Goal: Book appointment/travel/reservation

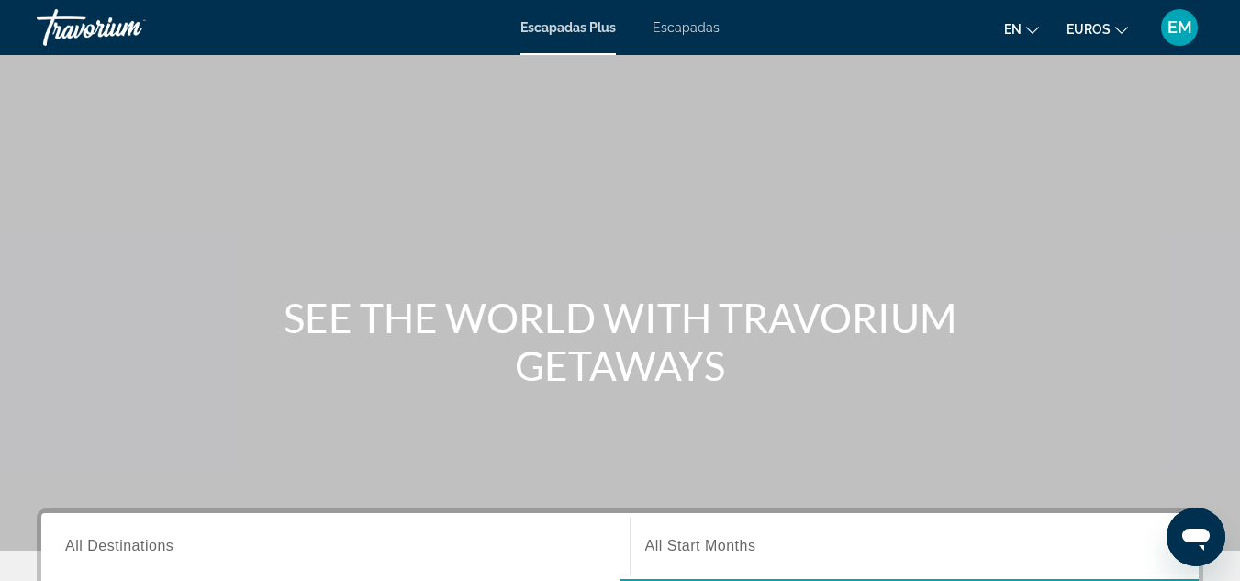
click at [682, 19] on div "Escapadas Plus Escapadas en English Español Français Italiano Português русский…" at bounding box center [620, 28] width 1240 height 48
click at [674, 27] on font "Escapadas" at bounding box center [685, 27] width 67 height 15
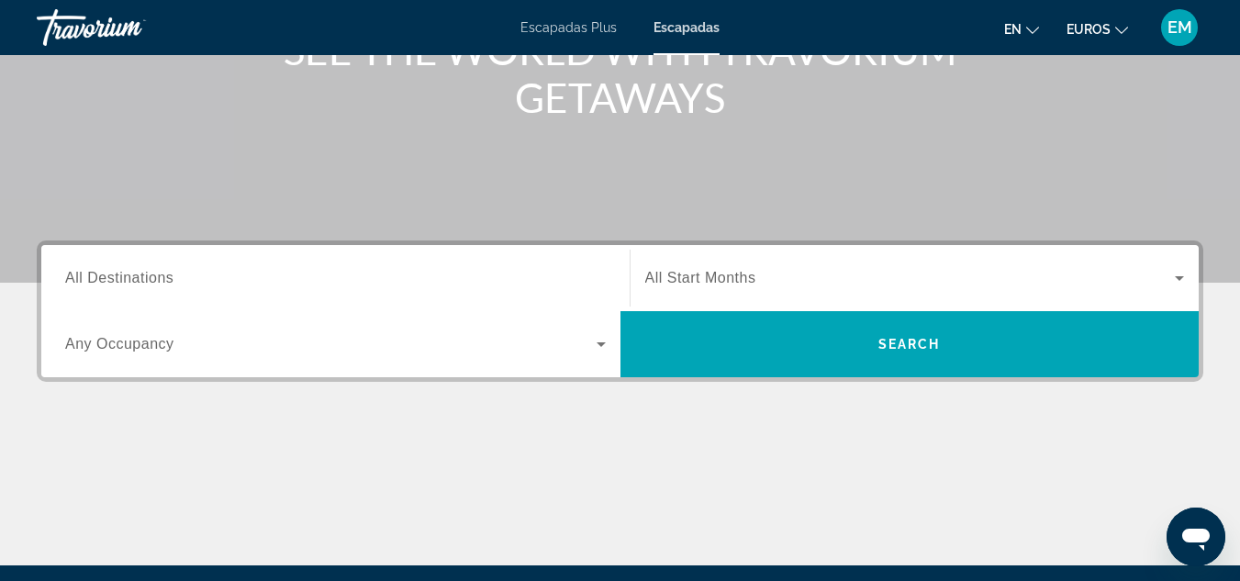
scroll to position [275, 0]
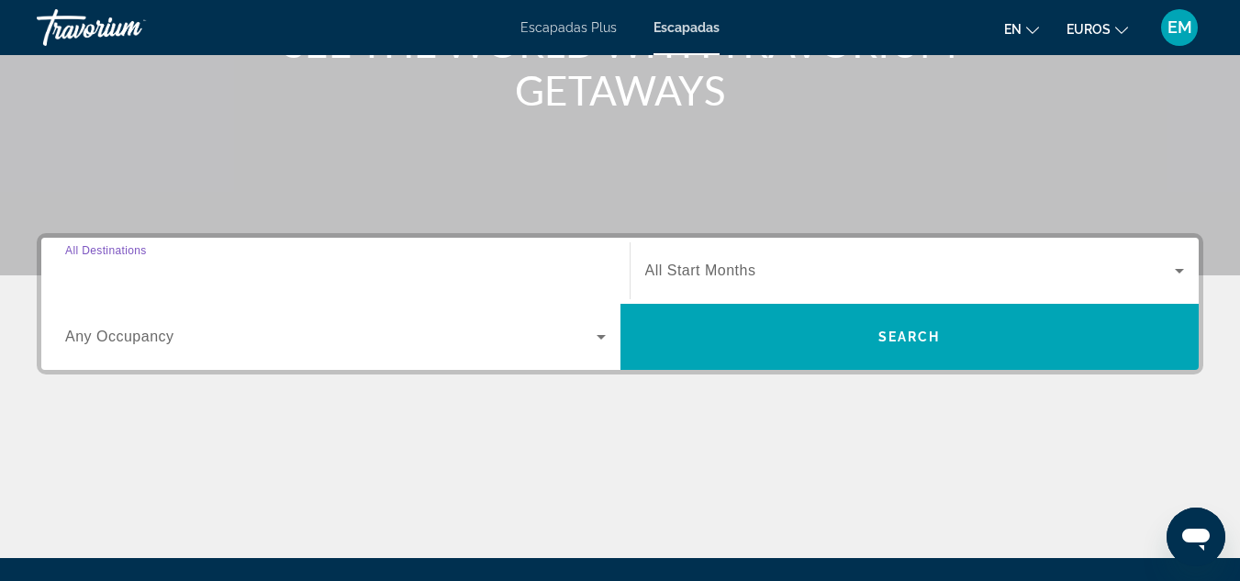
click at [182, 270] on input "Destination All Destinations" at bounding box center [335, 272] width 540 height 22
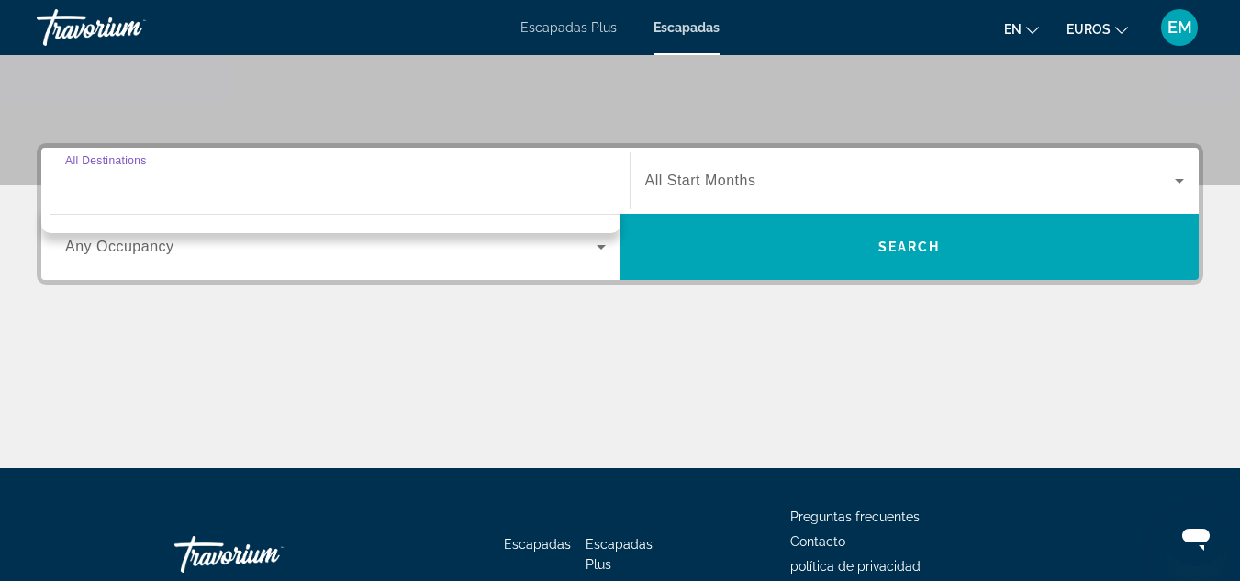
scroll to position [449, 0]
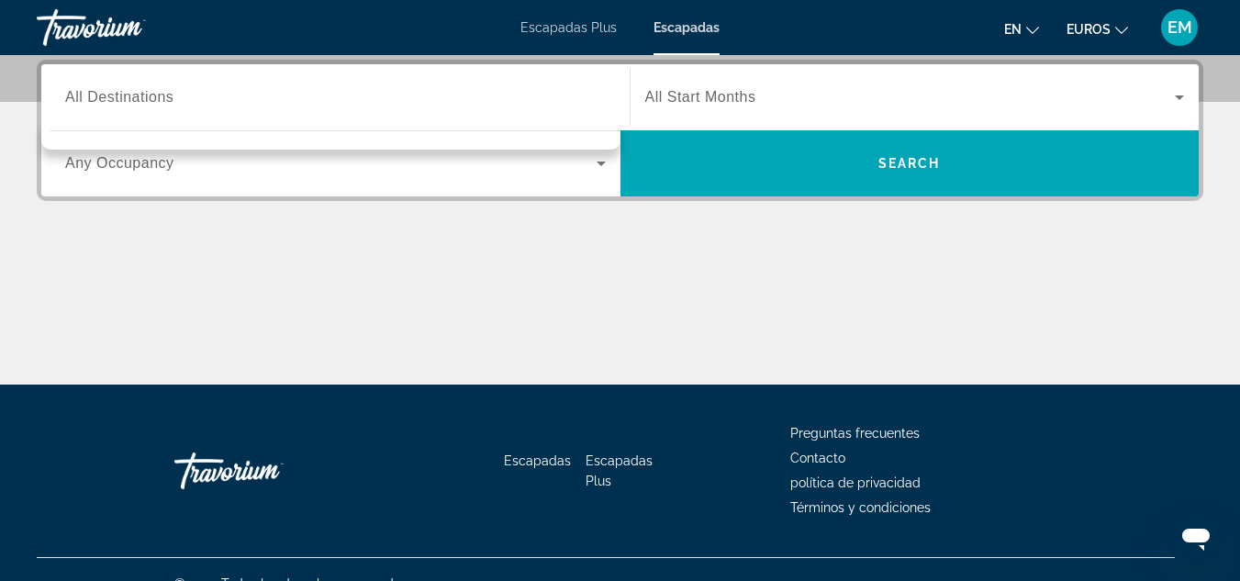
click at [81, 304] on div "Contenido principal" at bounding box center [620, 316] width 1166 height 138
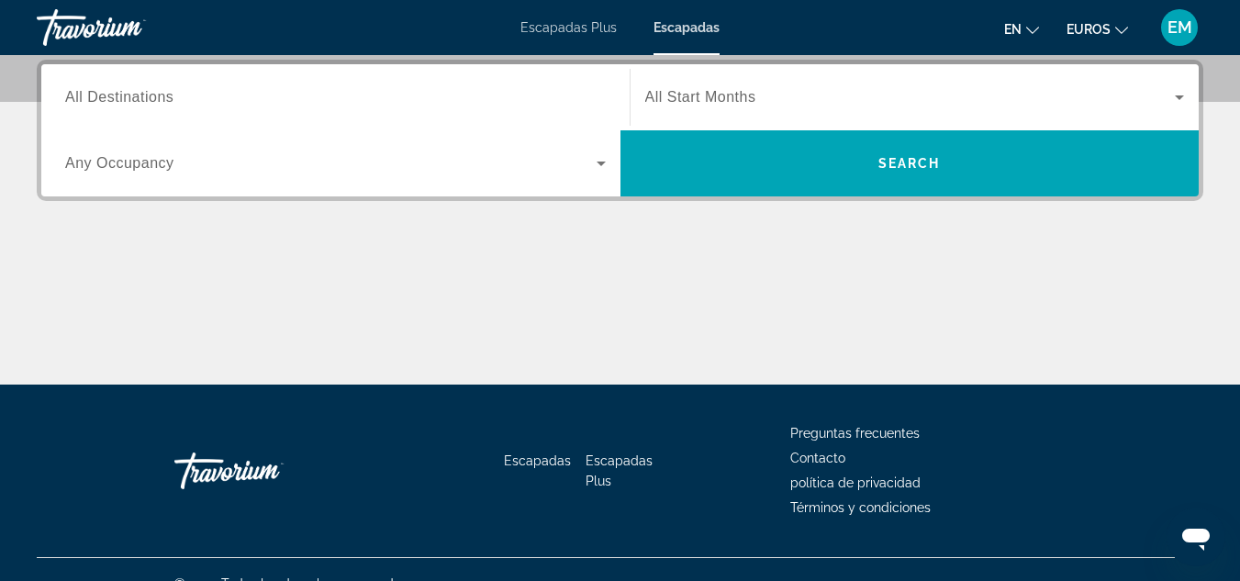
click at [123, 92] on span "All Destinations" at bounding box center [119, 97] width 108 height 16
click at [123, 92] on input "Destination All Destinations" at bounding box center [335, 98] width 540 height 22
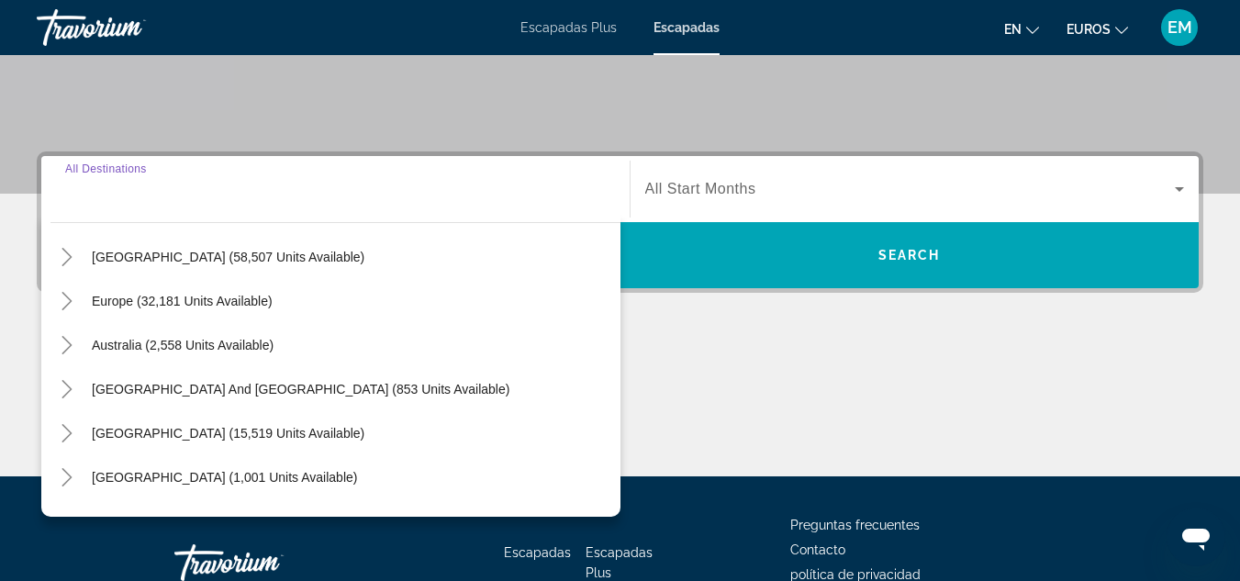
scroll to position [184, 0]
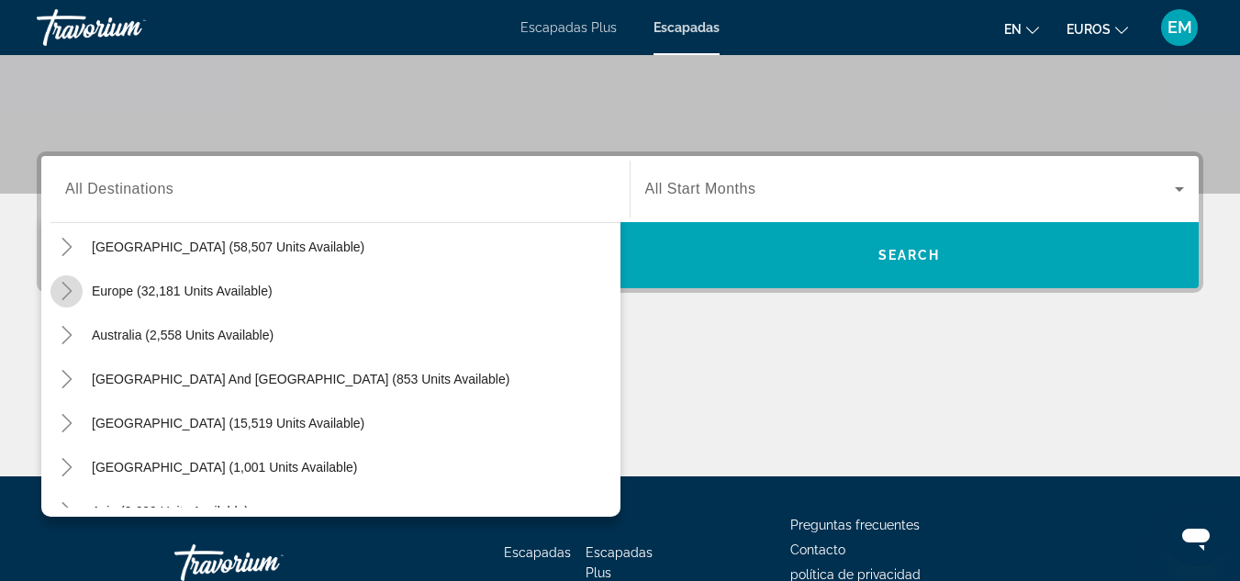
click at [65, 292] on icon "Toggle Europe (32,181 units available)" at bounding box center [67, 291] width 18 height 18
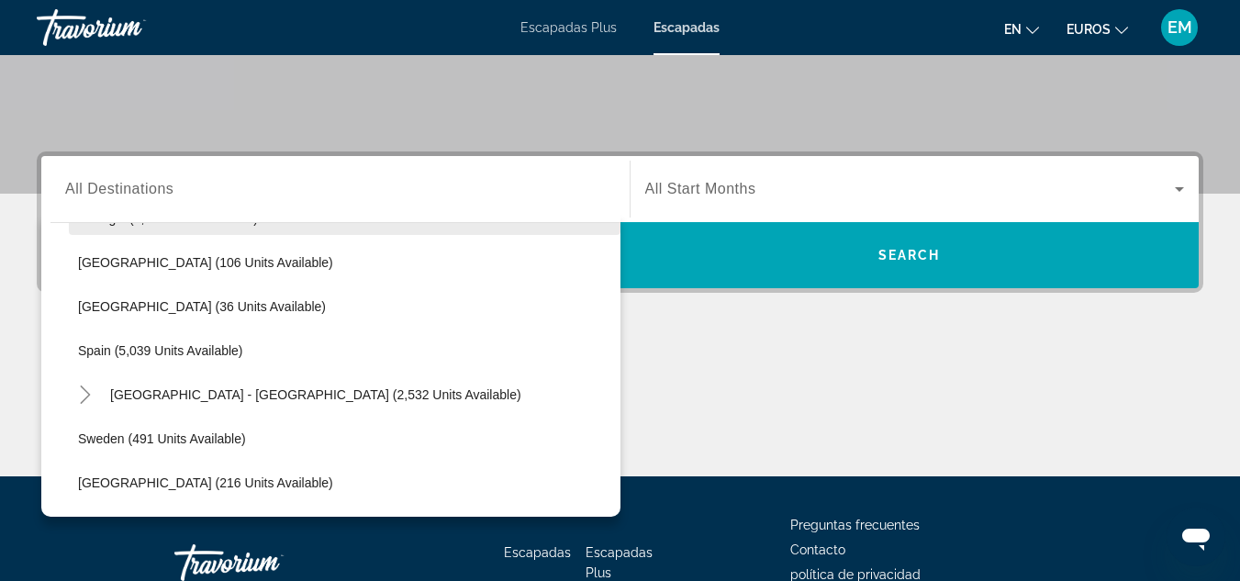
scroll to position [963, 0]
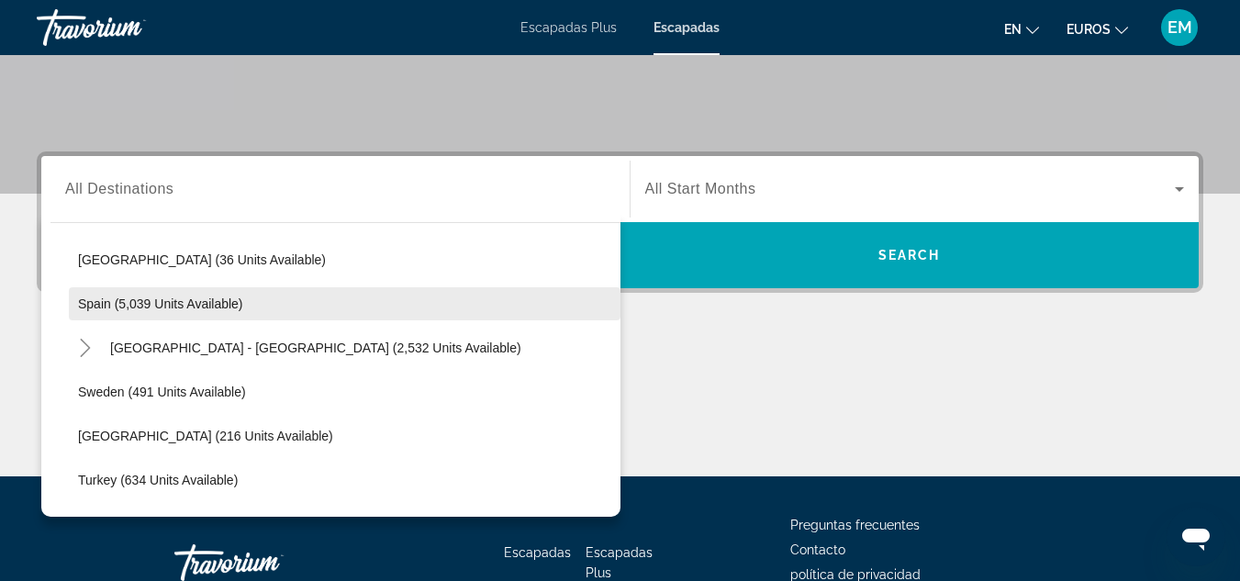
click at [104, 304] on span "Spain (5,039 units available)" at bounding box center [160, 303] width 165 height 15
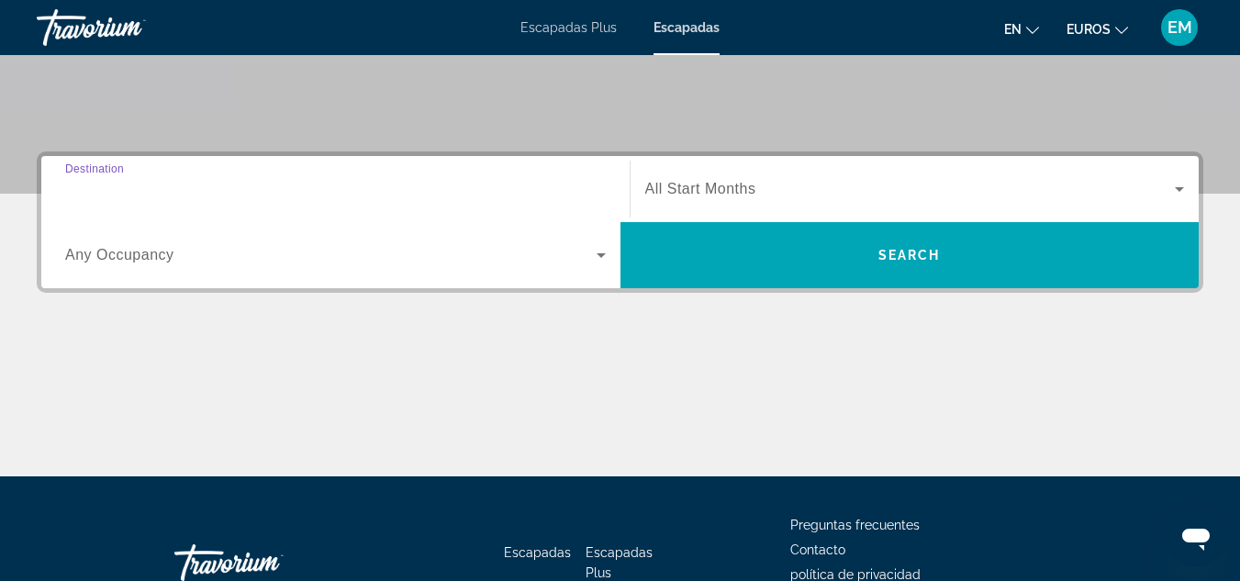
type input "**********"
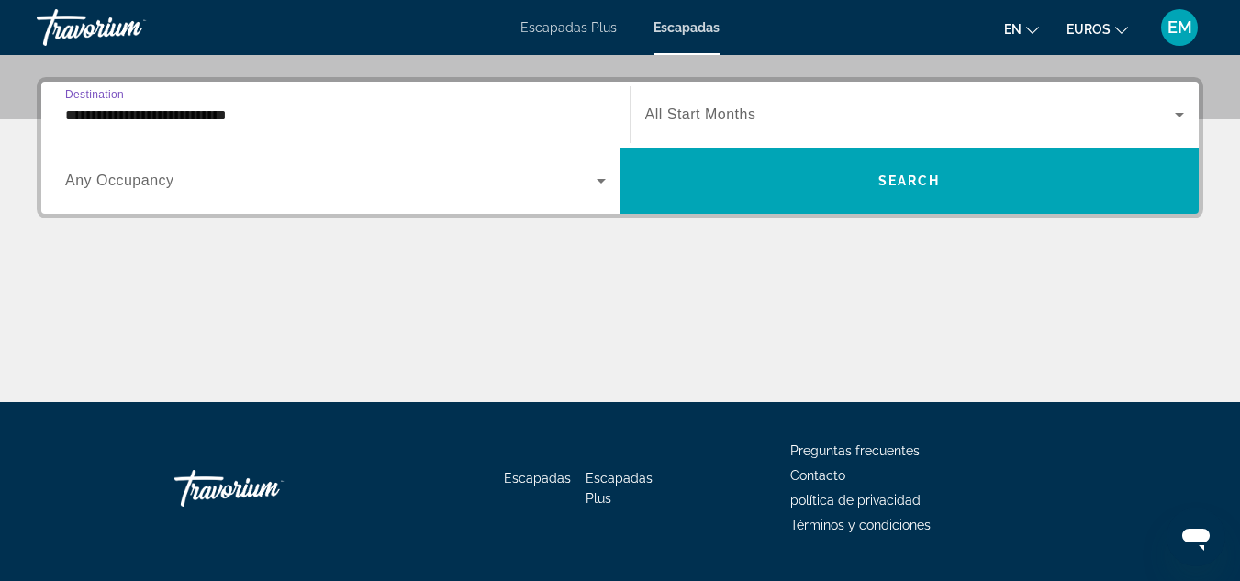
scroll to position [449, 0]
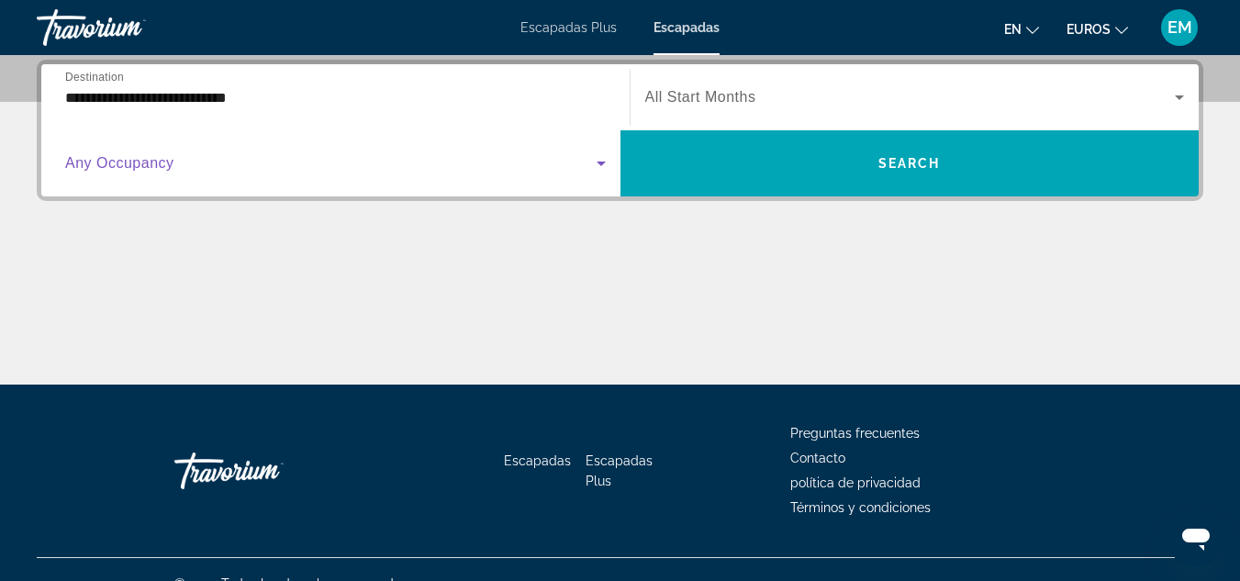
click at [602, 166] on icon "Search widget" at bounding box center [601, 163] width 22 height 22
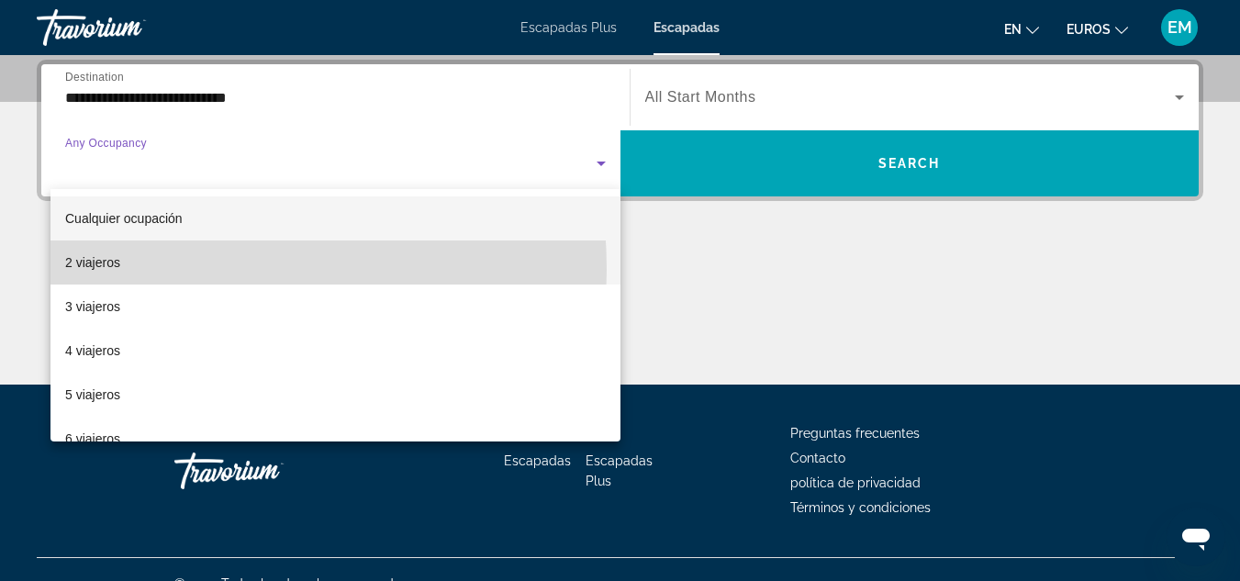
click at [99, 270] on span "2 viajeros" at bounding box center [92, 262] width 55 height 22
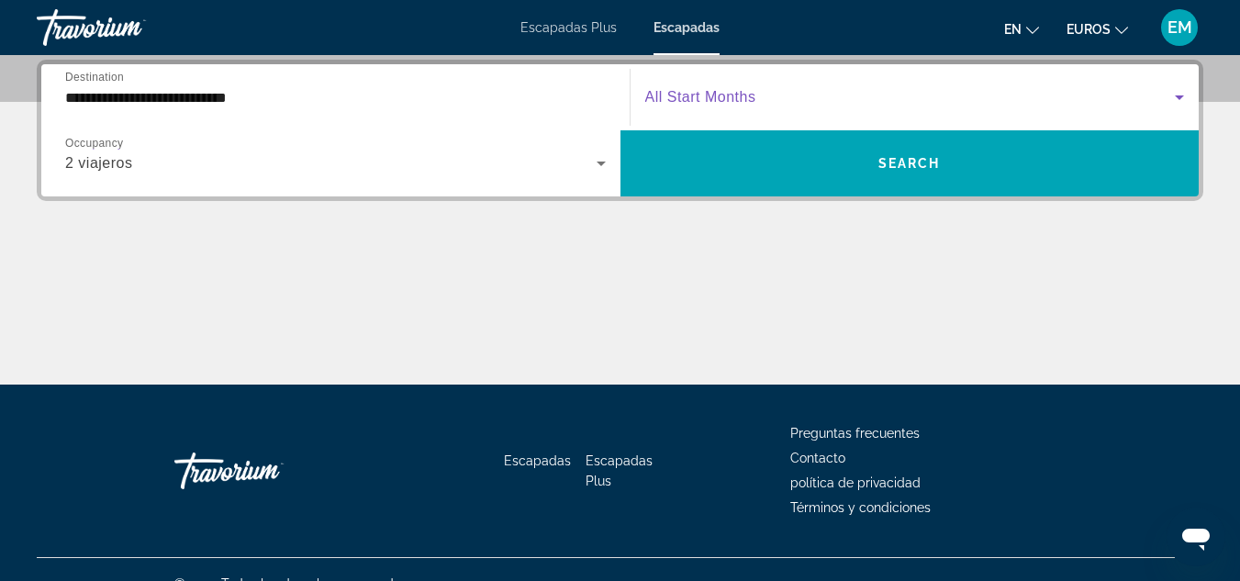
click at [1180, 91] on icon "Search widget" at bounding box center [1179, 97] width 22 height 22
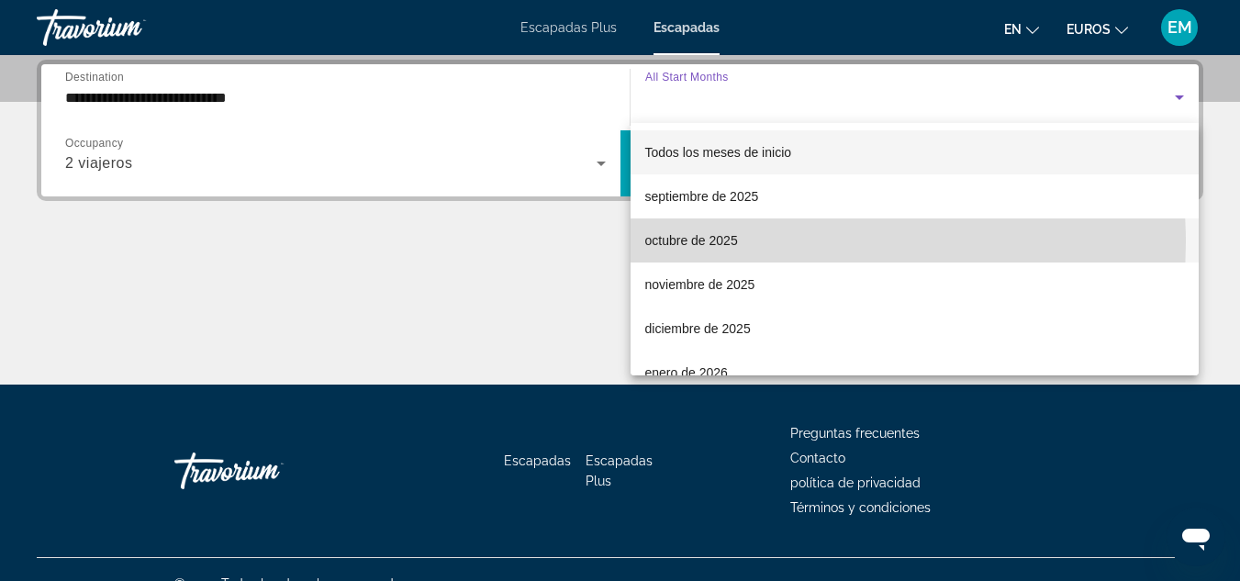
click at [708, 242] on font "octubre de 2025" at bounding box center [691, 240] width 93 height 15
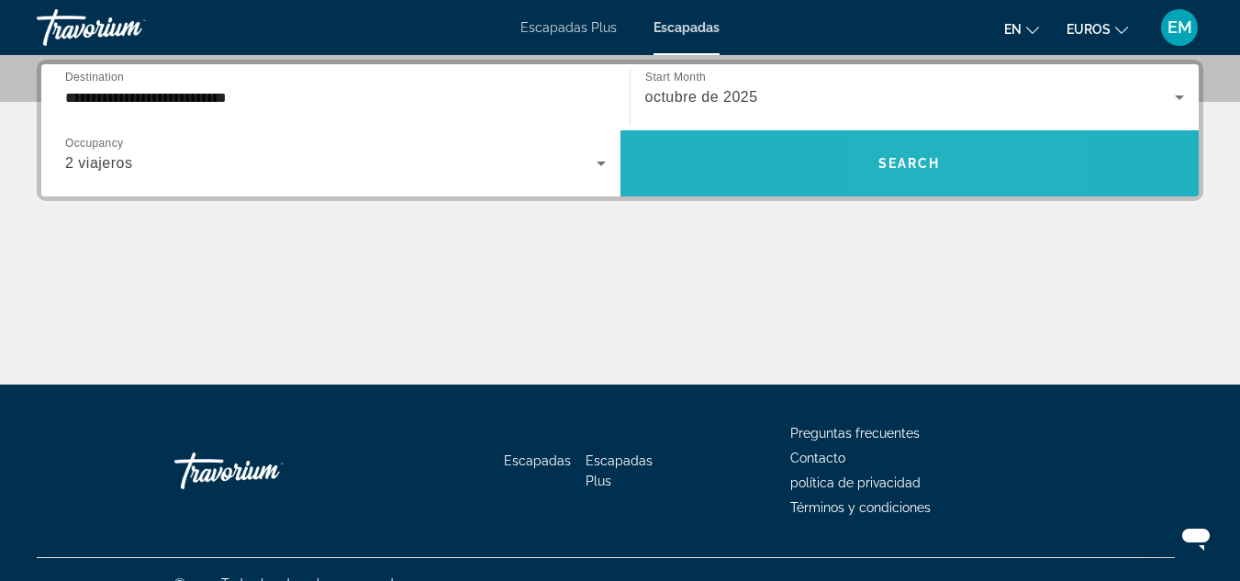
click at [920, 171] on span "Search widget" at bounding box center [909, 163] width 579 height 44
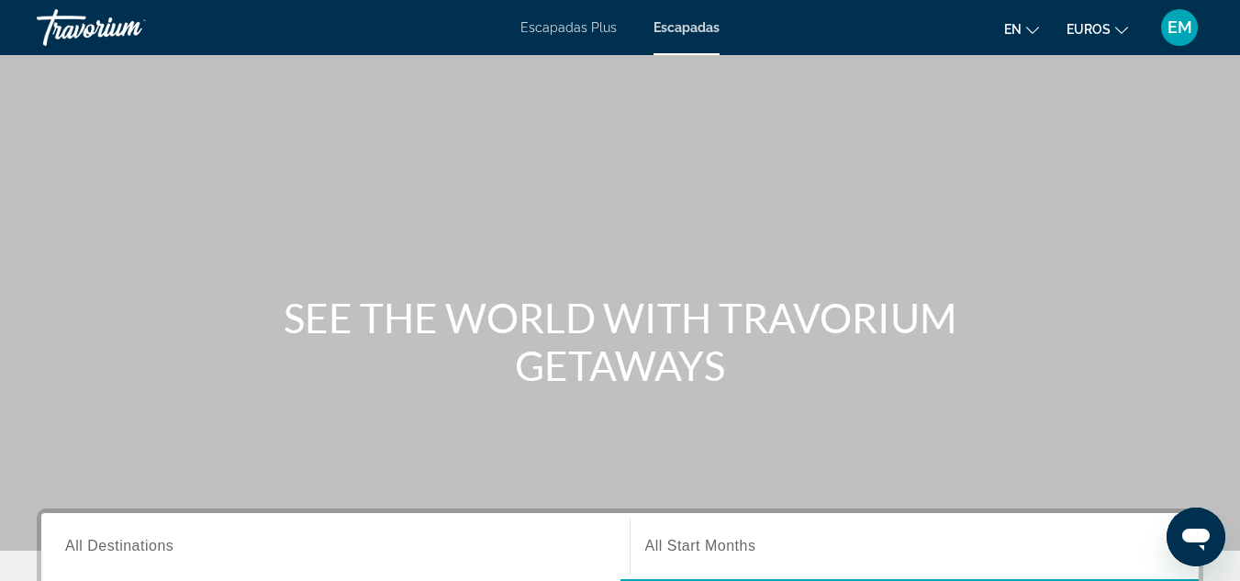
click at [140, 541] on span "All Destinations" at bounding box center [119, 546] width 108 height 16
click at [140, 541] on input "Destination All Destinations" at bounding box center [335, 547] width 540 height 22
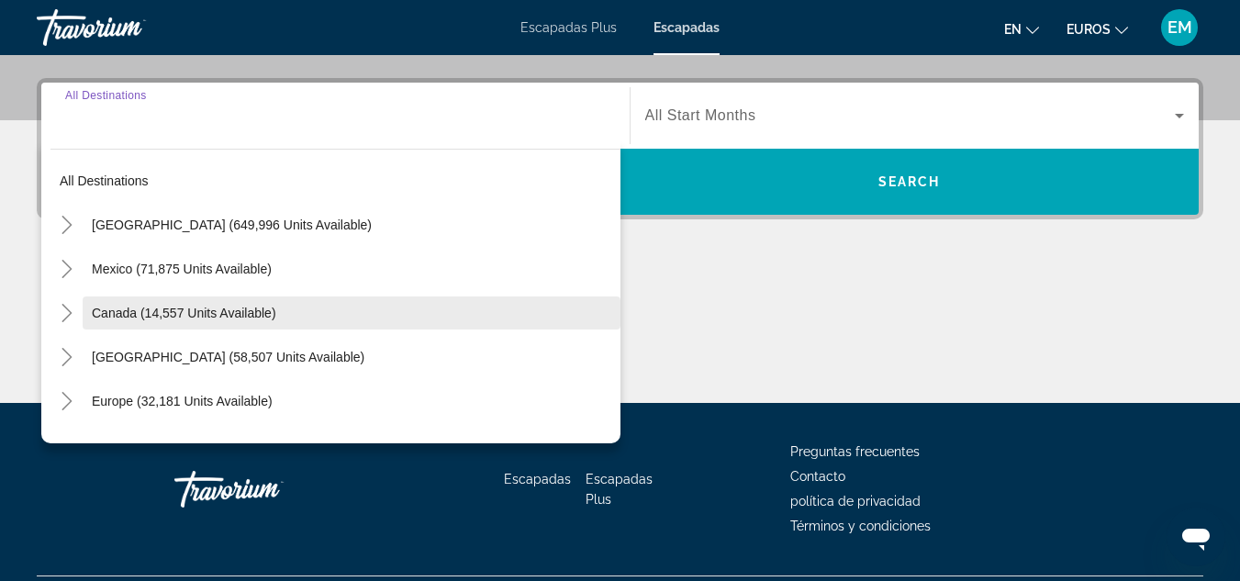
scroll to position [449, 0]
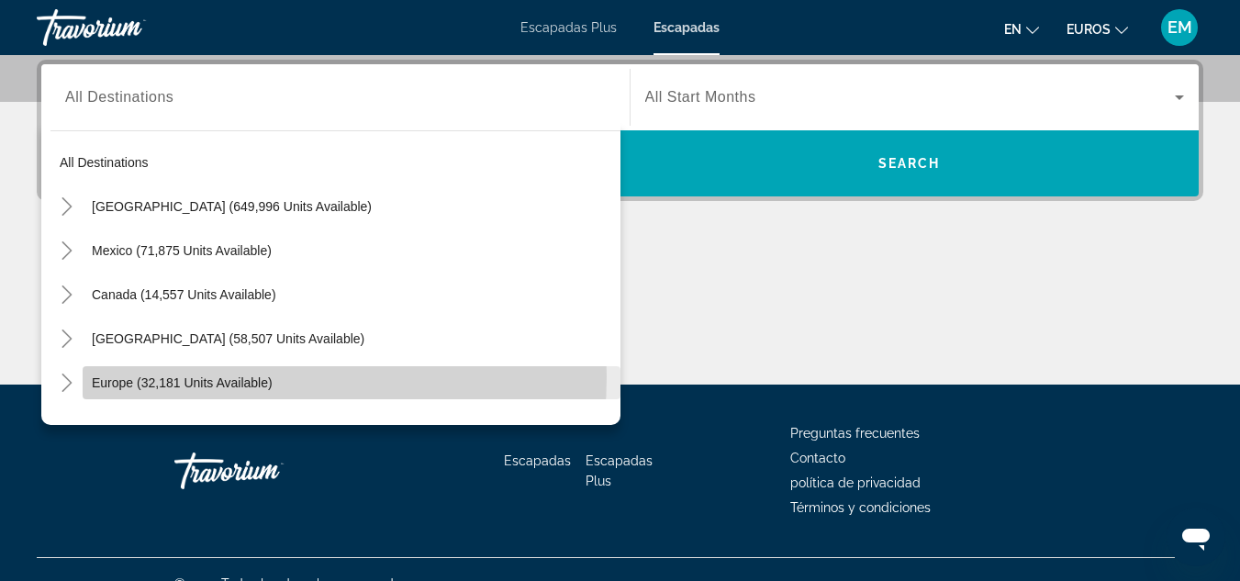
click at [209, 376] on span "Europe (32,181 units available)" at bounding box center [182, 382] width 181 height 15
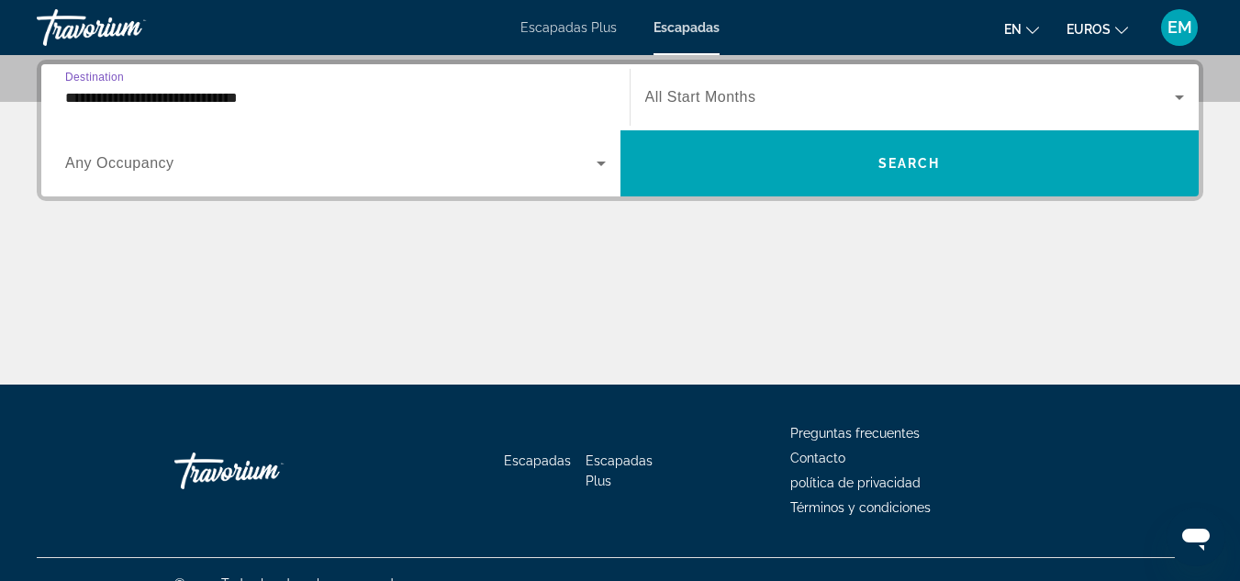
click at [72, 92] on input "**********" at bounding box center [335, 98] width 540 height 22
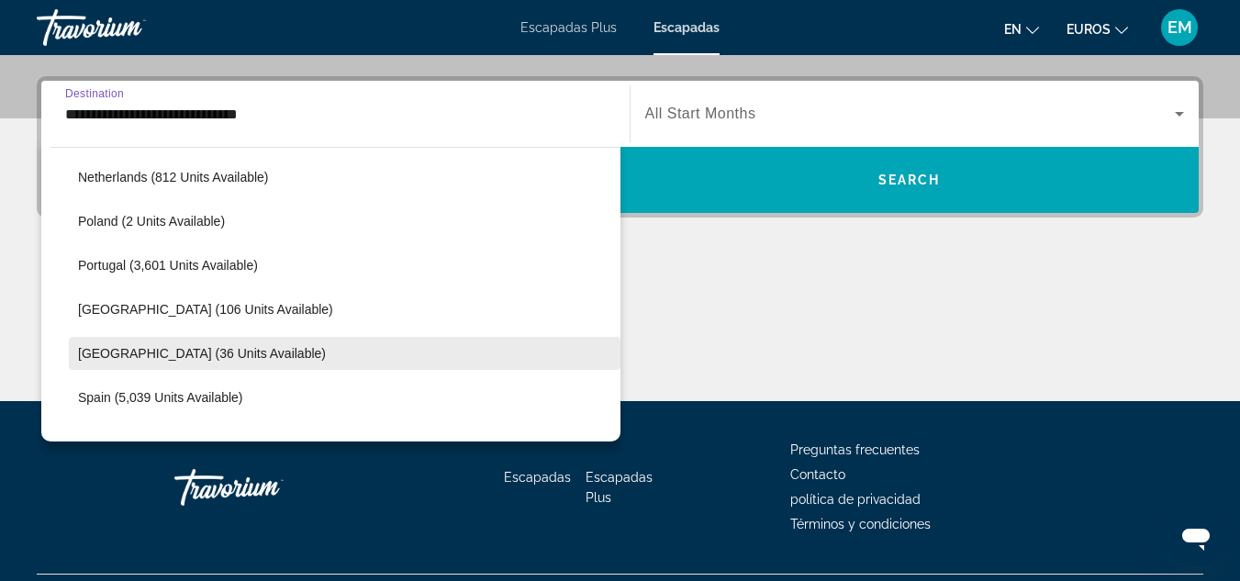
scroll to position [843, 0]
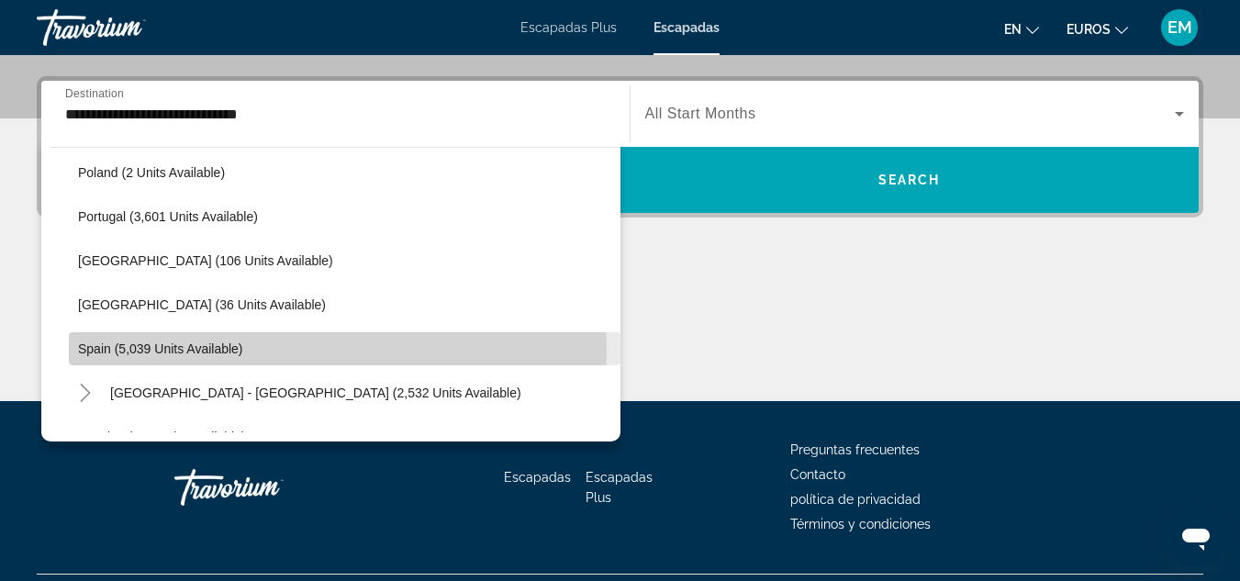
click at [169, 349] on span "Spain (5,039 units available)" at bounding box center [160, 348] width 165 height 15
type input "**********"
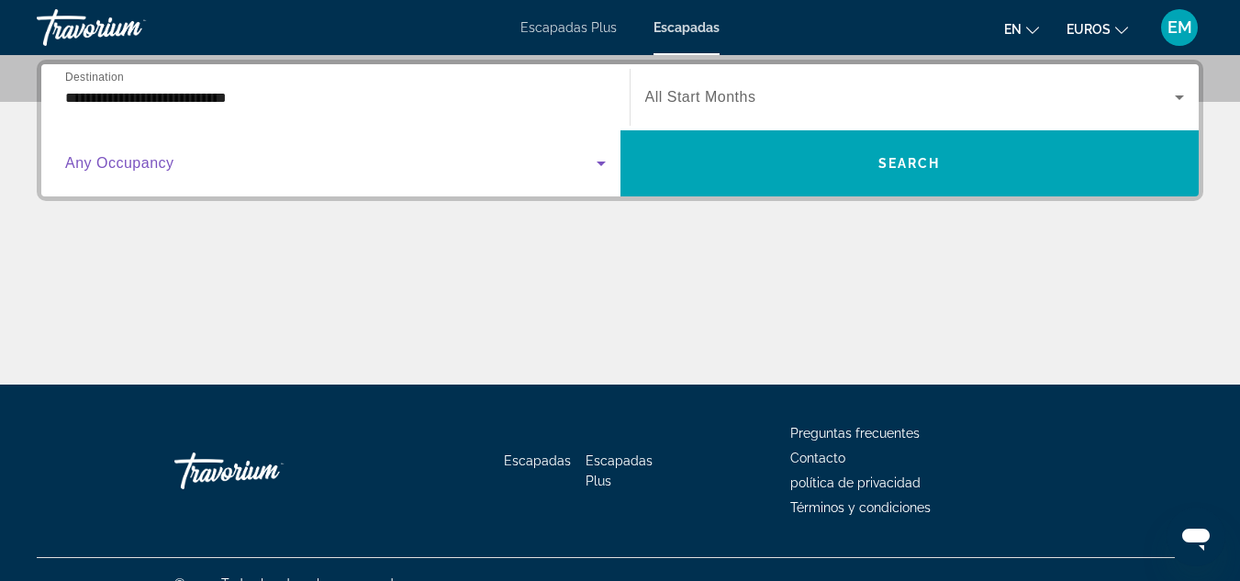
click at [602, 169] on icon "Search widget" at bounding box center [601, 163] width 22 height 22
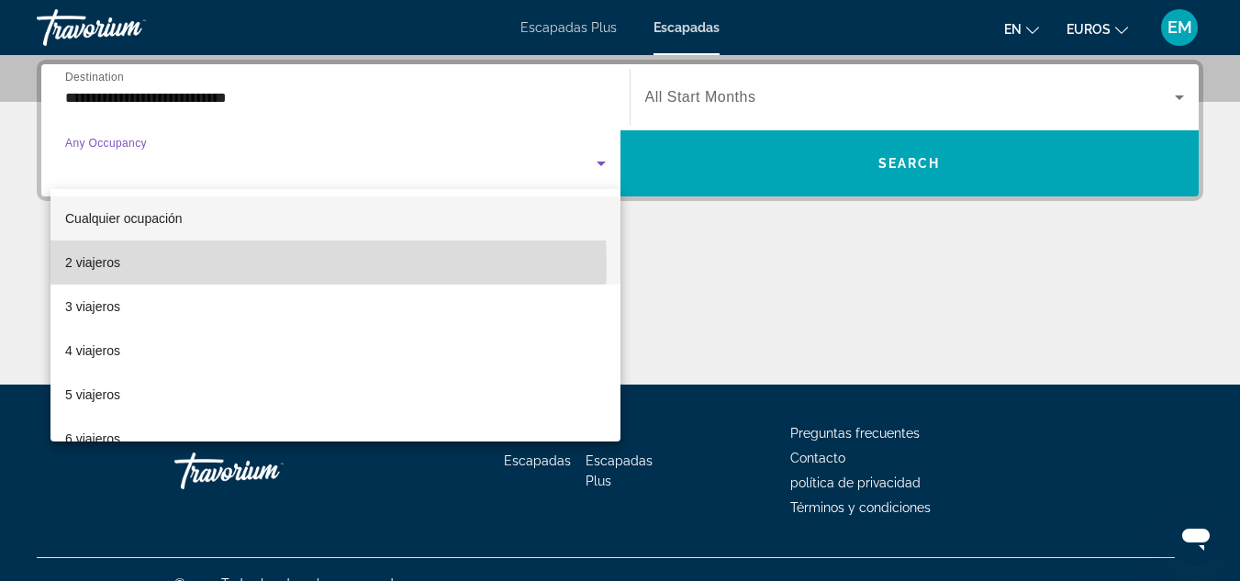
click at [91, 265] on font "2 viajeros" at bounding box center [92, 262] width 55 height 15
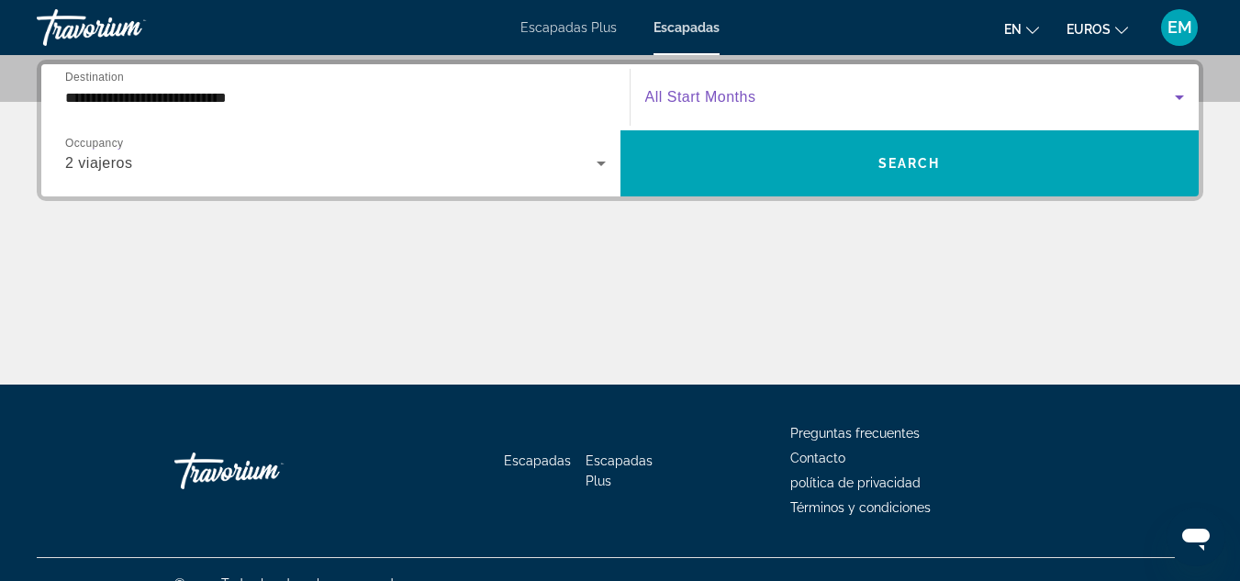
click at [1179, 95] on icon "Search widget" at bounding box center [1178, 97] width 9 height 5
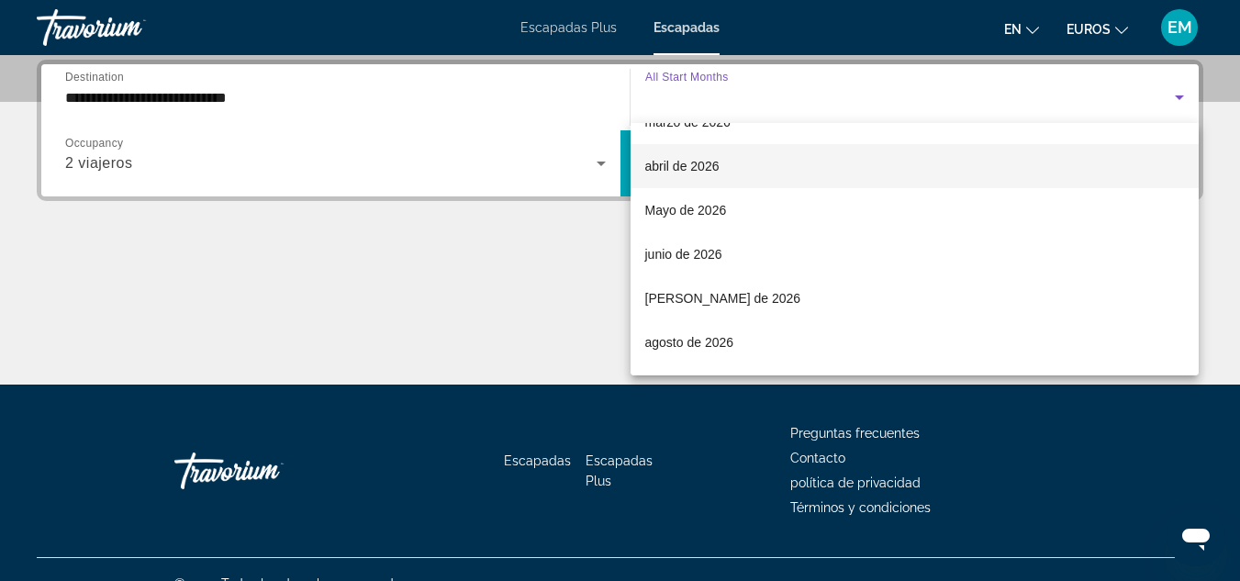
scroll to position [367, 0]
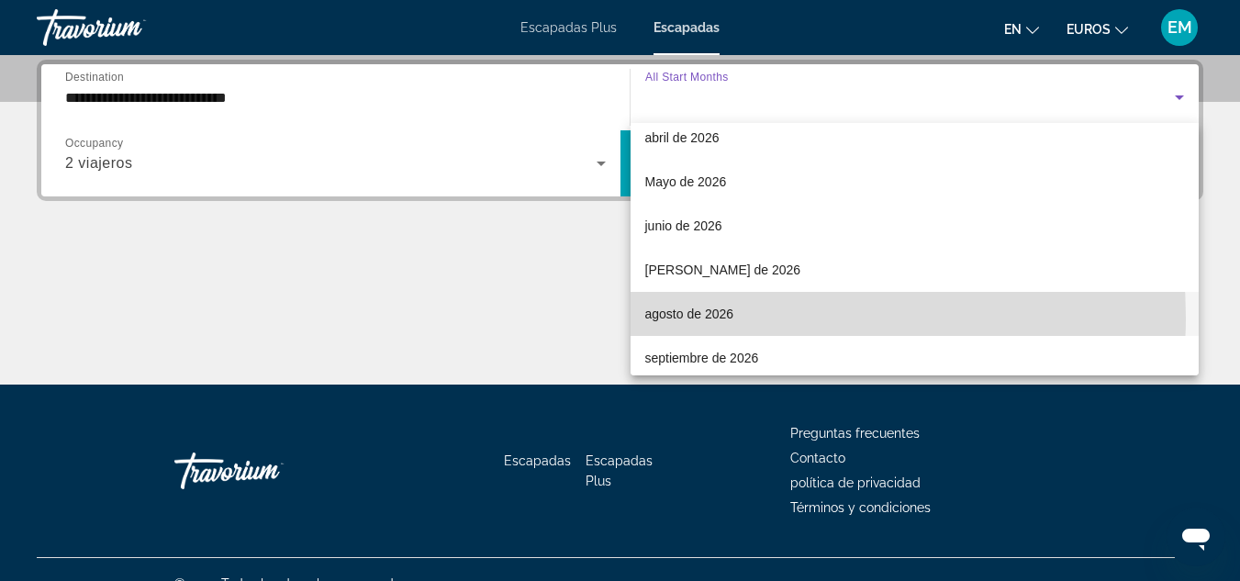
click at [729, 317] on font "agosto de 2026" at bounding box center [689, 313] width 89 height 15
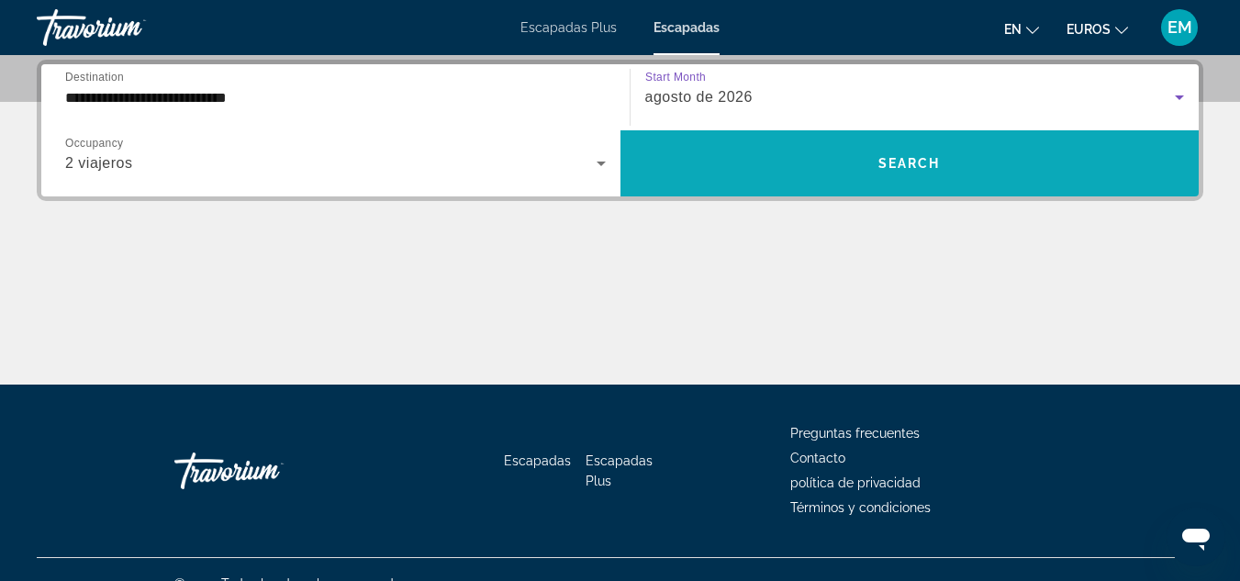
click at [932, 172] on span "Search widget" at bounding box center [909, 163] width 579 height 44
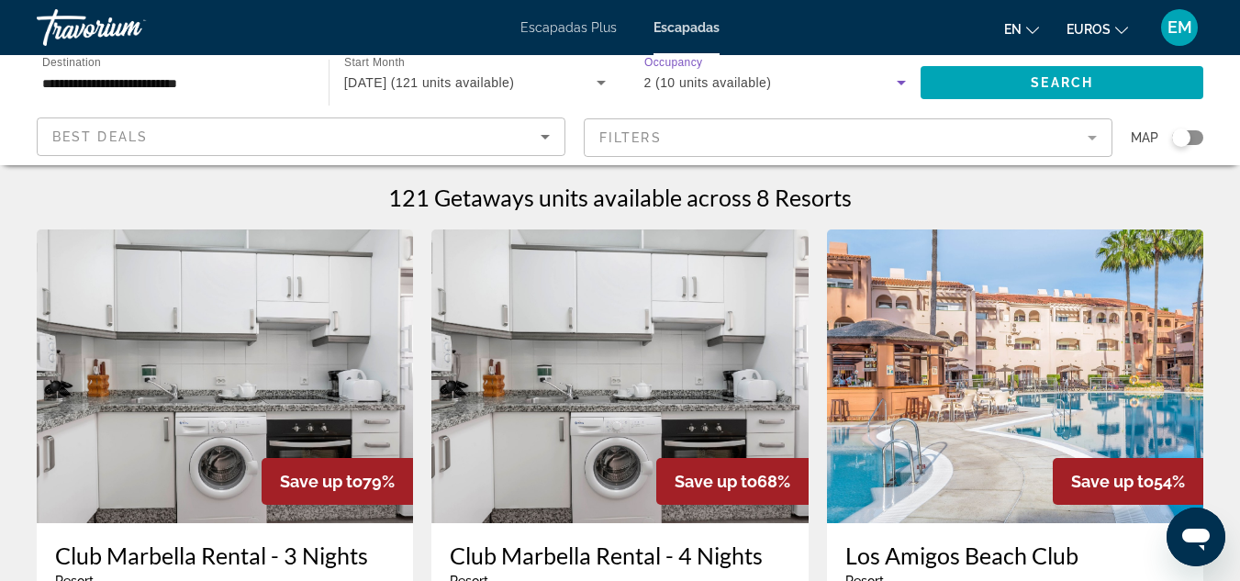
click at [900, 87] on icon "Search widget" at bounding box center [901, 83] width 22 height 22
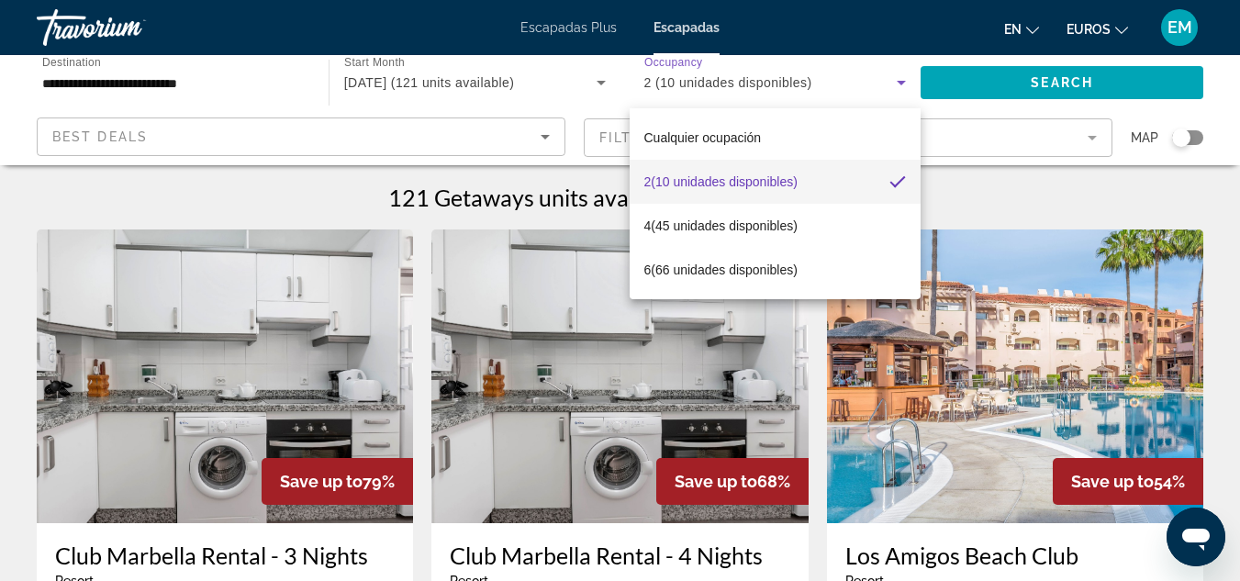
click at [601, 86] on div at bounding box center [620, 290] width 1240 height 581
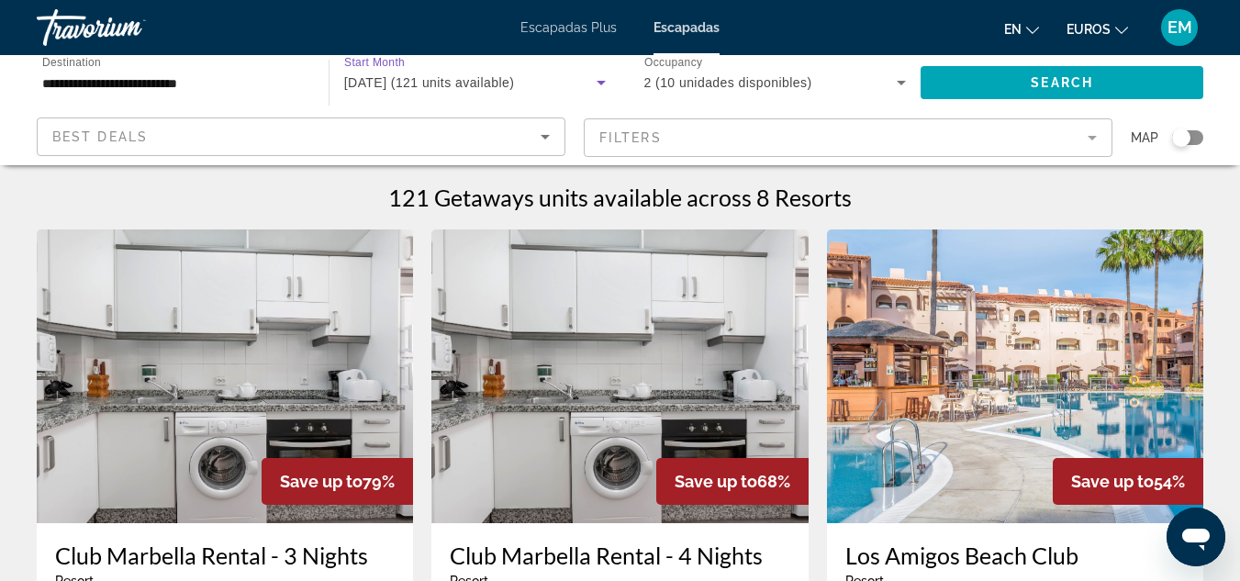
click at [601, 81] on icon "Search widget" at bounding box center [600, 83] width 9 height 5
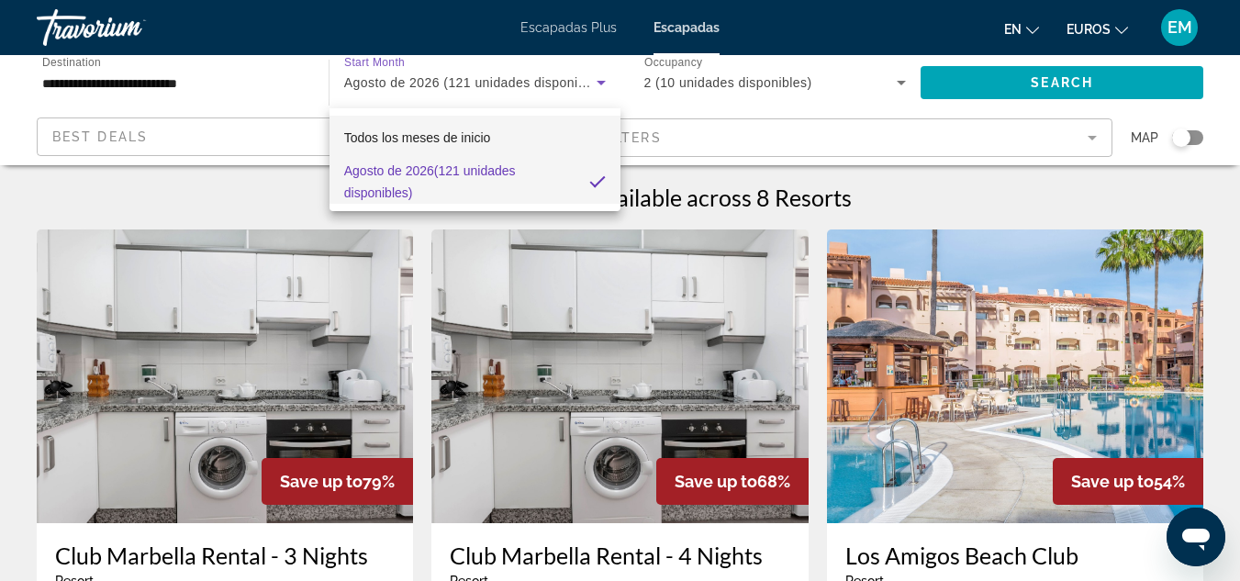
click at [407, 140] on font "Todos los meses de inicio" at bounding box center [417, 137] width 147 height 15
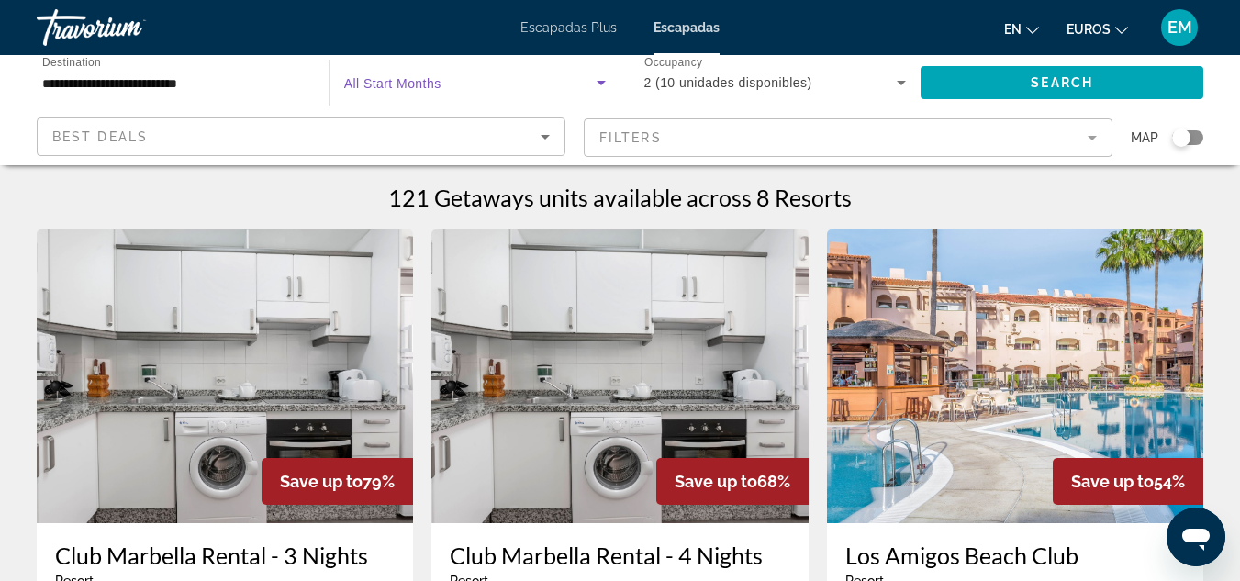
click at [597, 83] on icon "Search widget" at bounding box center [601, 83] width 22 height 22
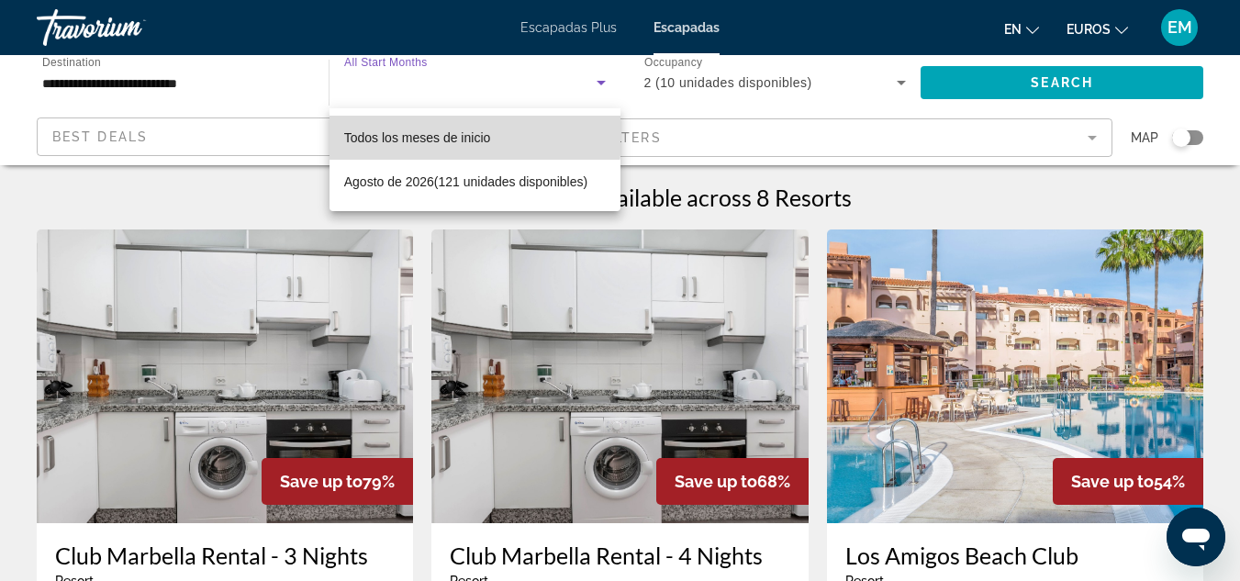
click at [473, 133] on font "Todos los meses de inicio" at bounding box center [417, 137] width 147 height 15
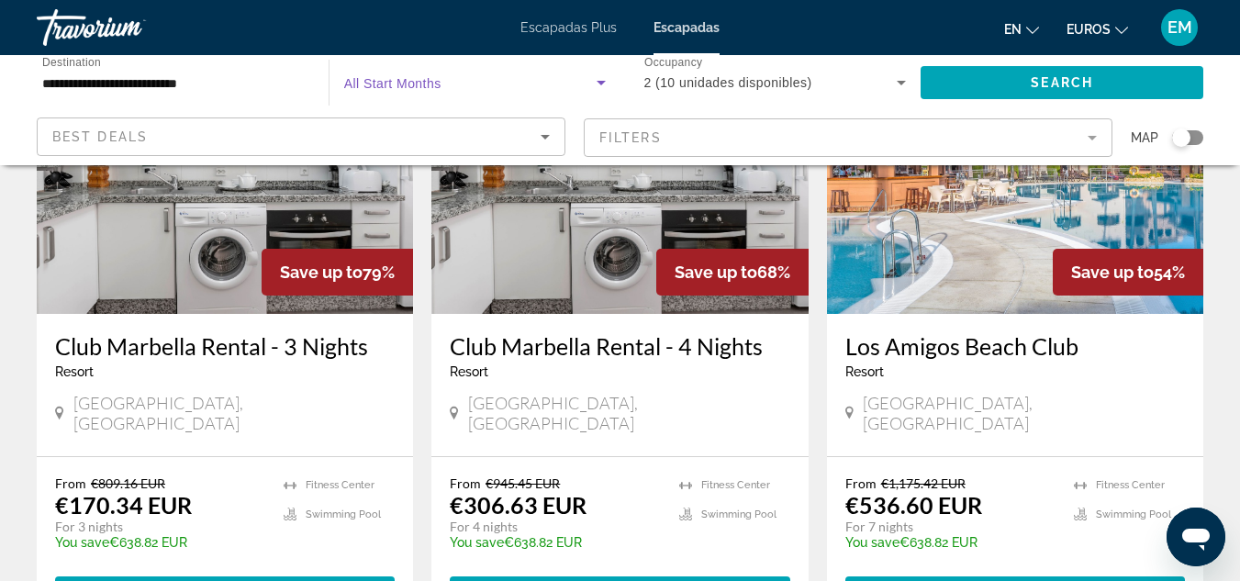
scroll to position [275, 0]
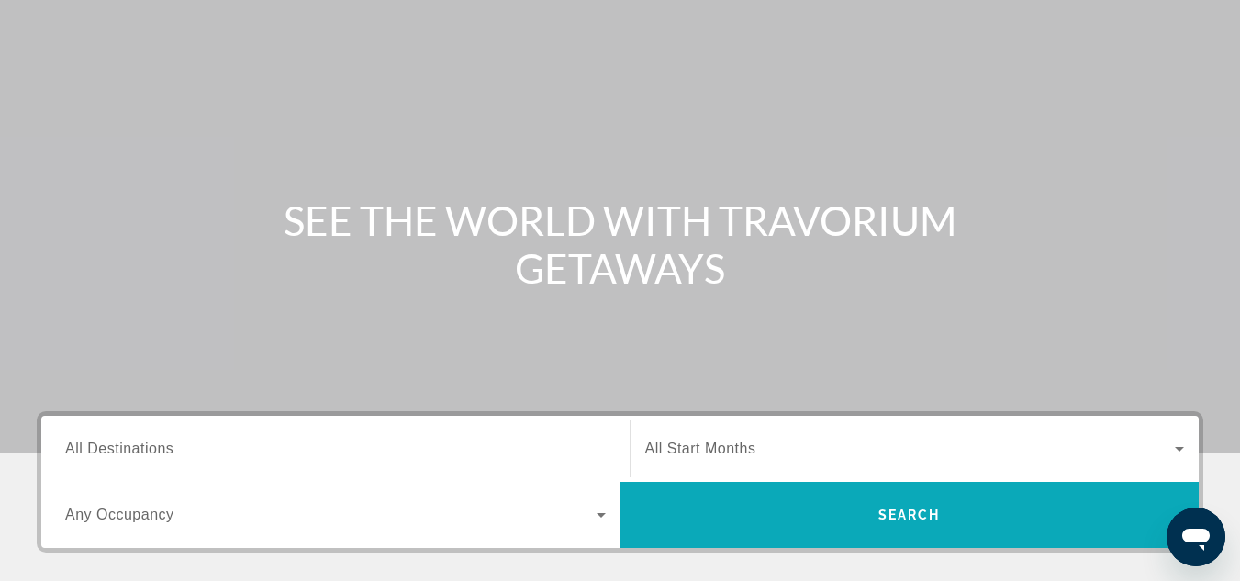
scroll to position [275, 0]
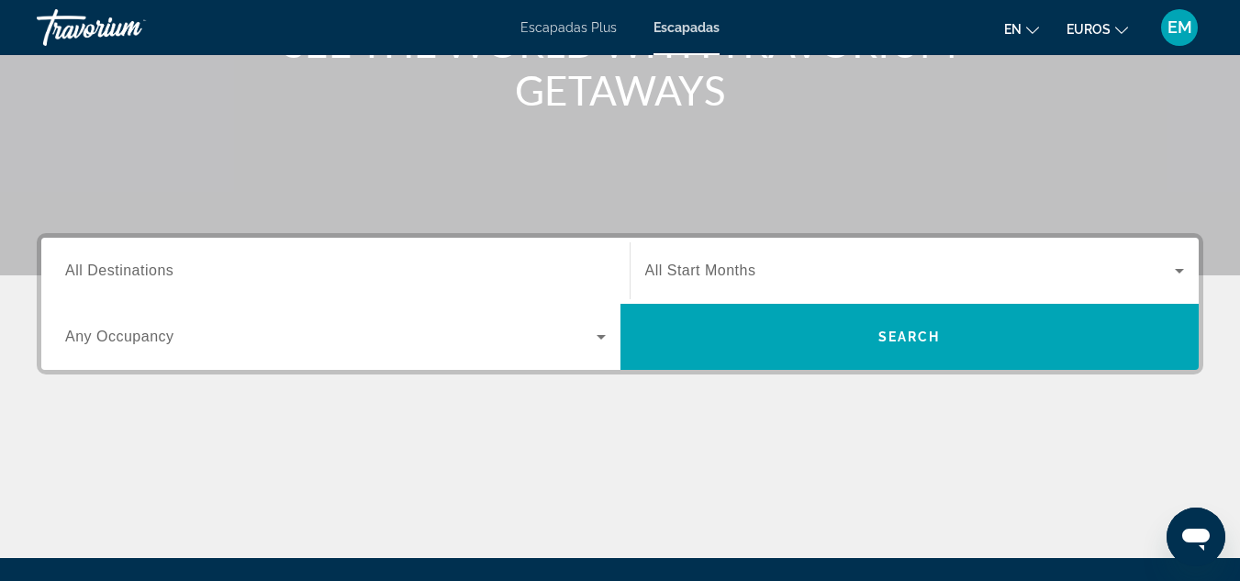
click at [605, 274] on input "Destination All Destinations" at bounding box center [335, 272] width 540 height 22
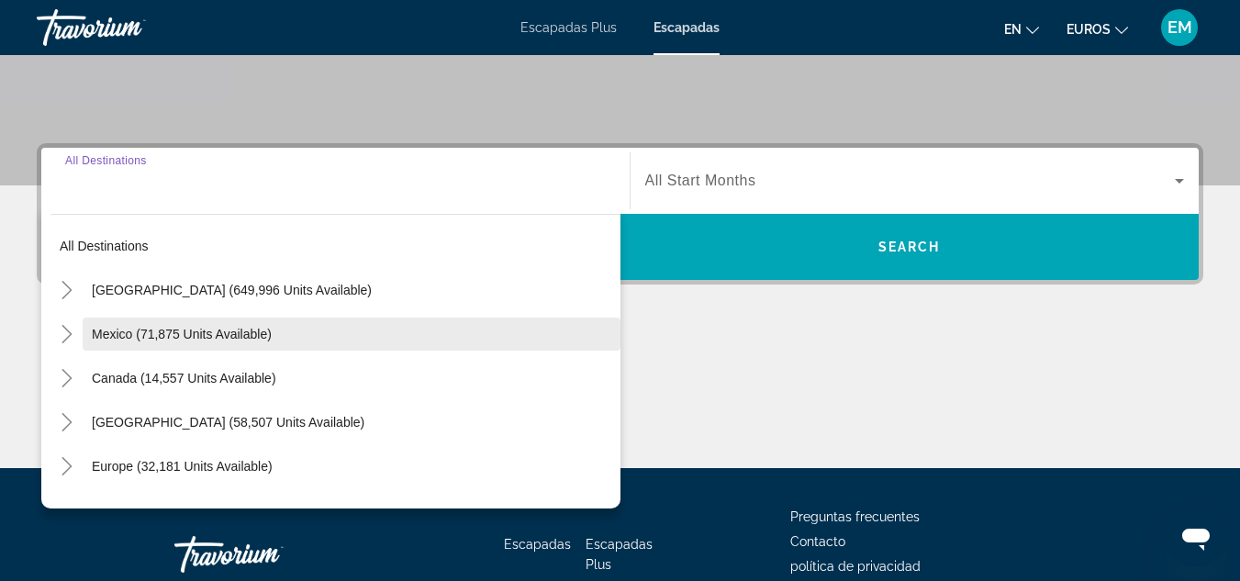
scroll to position [449, 0]
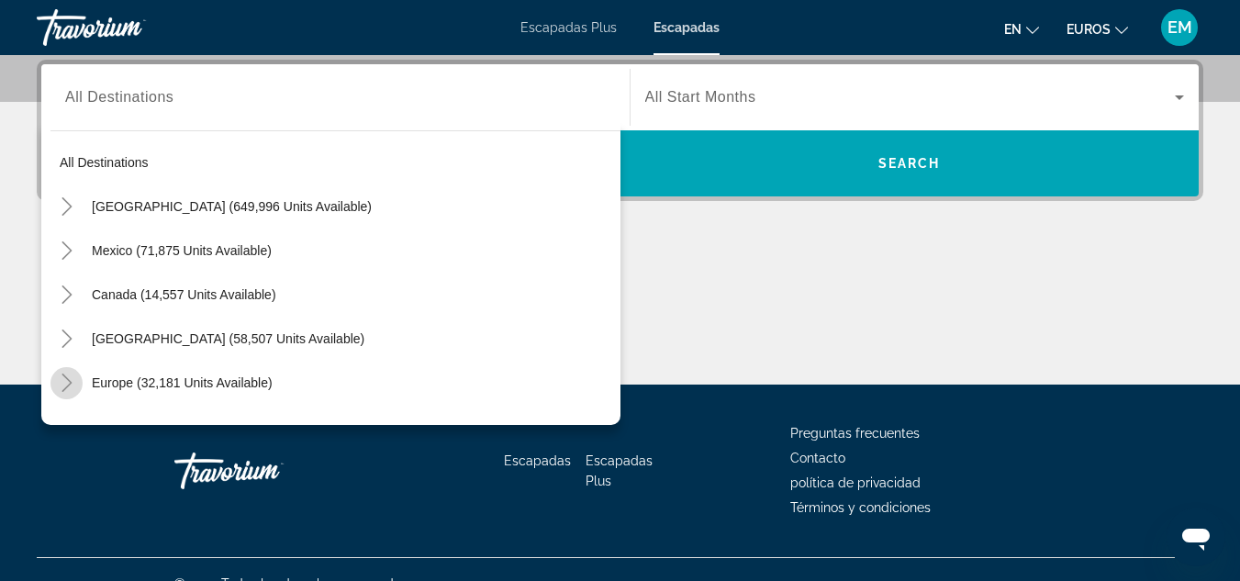
click at [61, 387] on icon "Toggle Europe (32,181 units available)" at bounding box center [67, 382] width 18 height 18
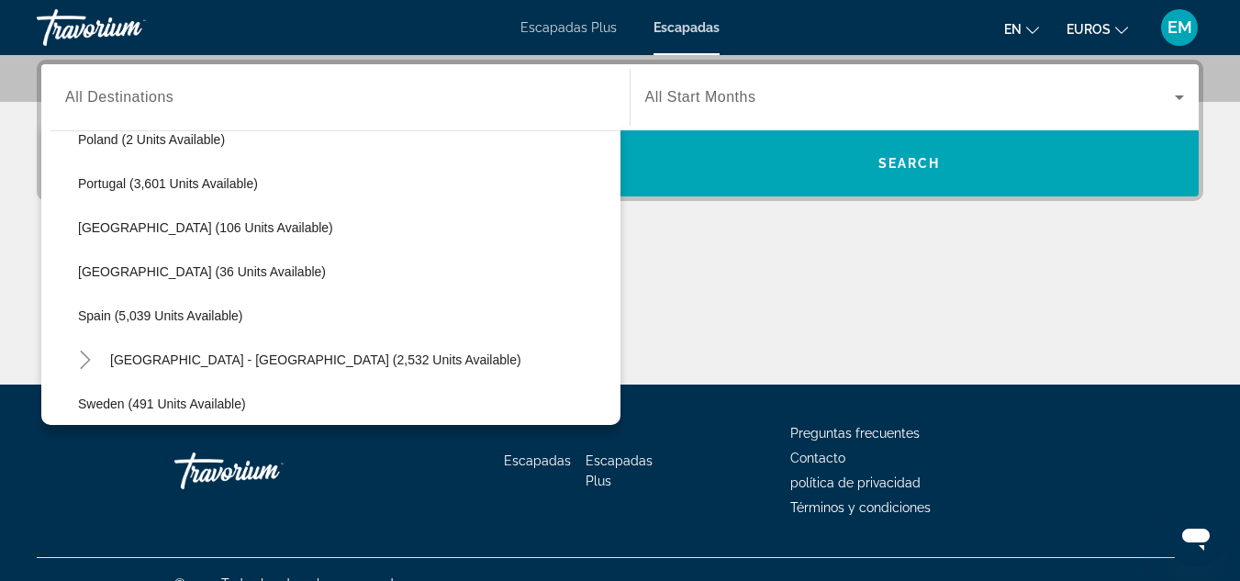
scroll to position [872, 0]
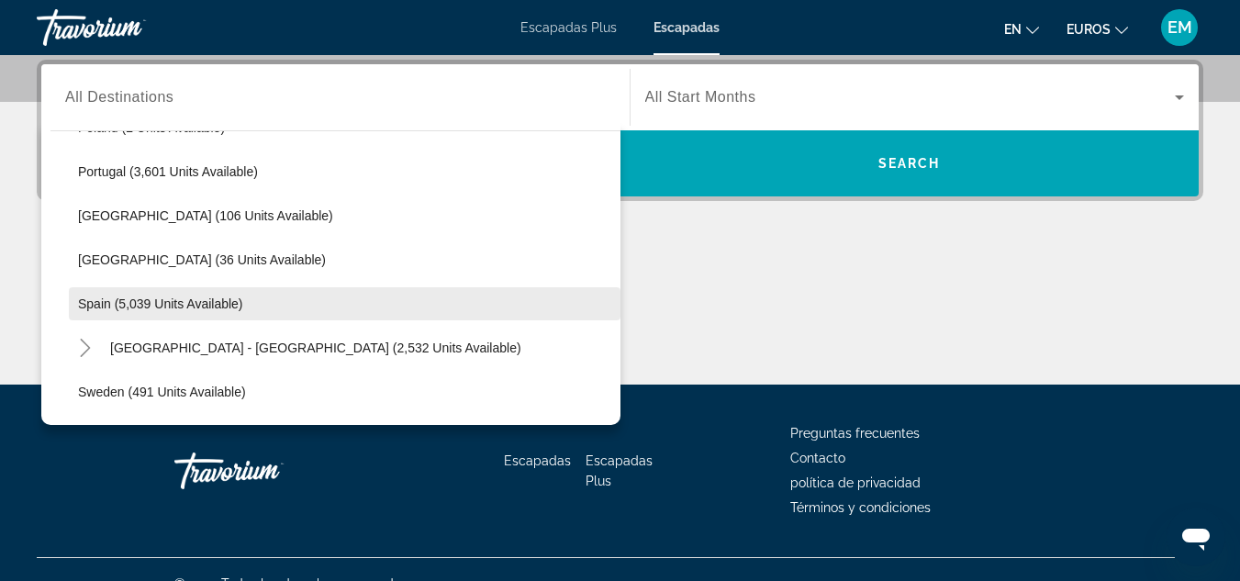
click at [193, 309] on span "Spain (5,039 units available)" at bounding box center [160, 303] width 165 height 15
type input "**********"
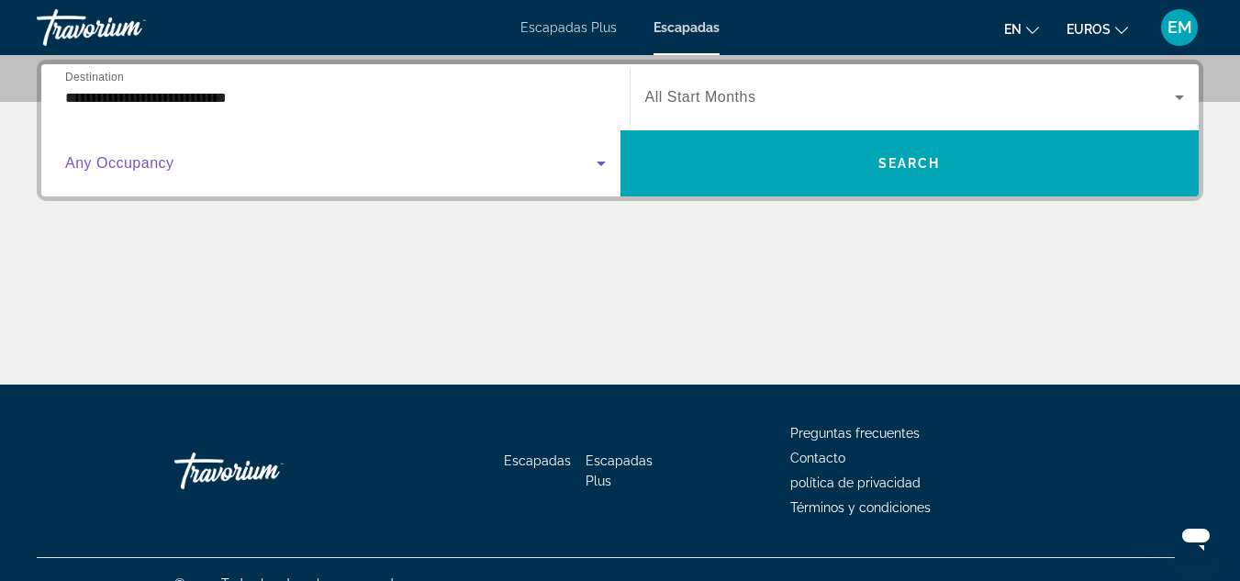
click at [602, 170] on icon "Search widget" at bounding box center [601, 163] width 22 height 22
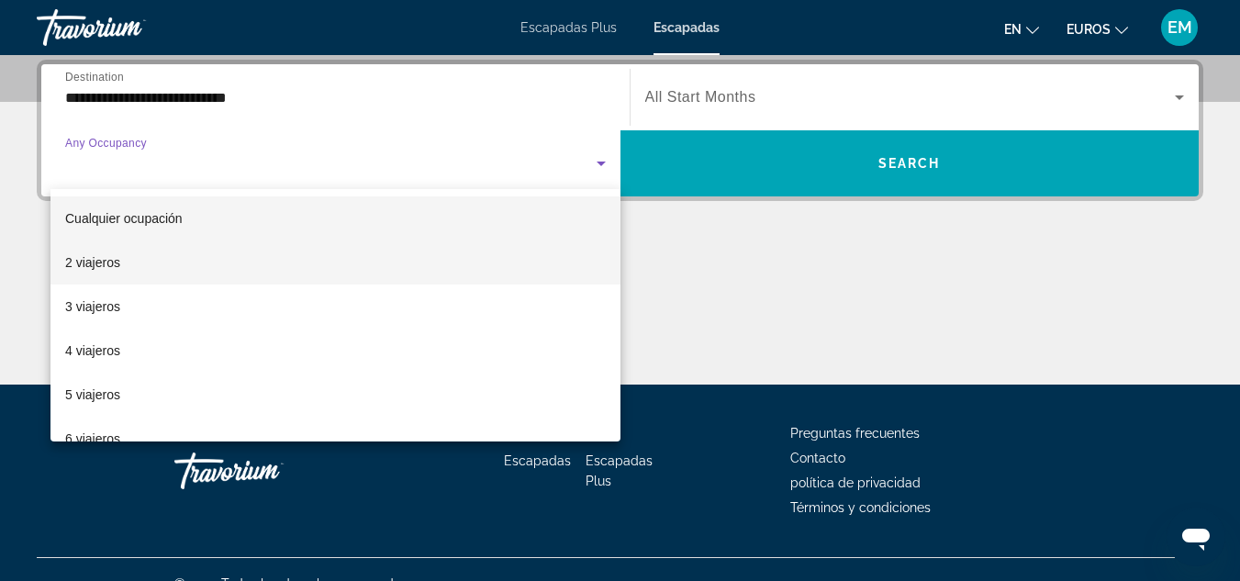
click at [78, 258] on font "2 viajeros" at bounding box center [92, 262] width 55 height 15
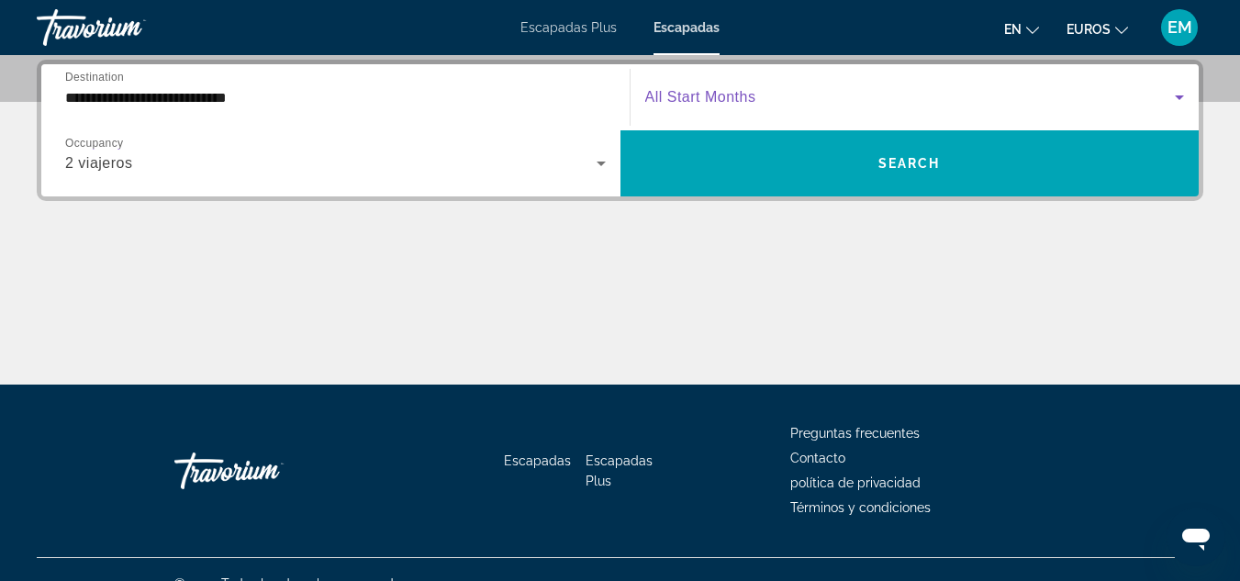
click at [1180, 95] on icon "Search widget" at bounding box center [1178, 97] width 9 height 5
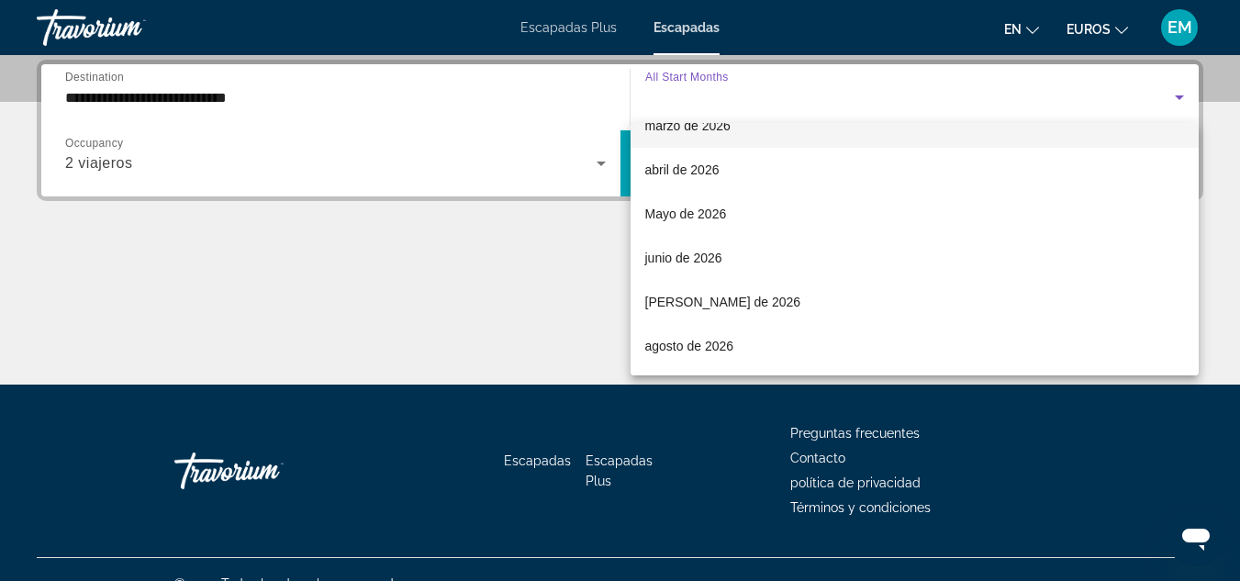
scroll to position [367, 0]
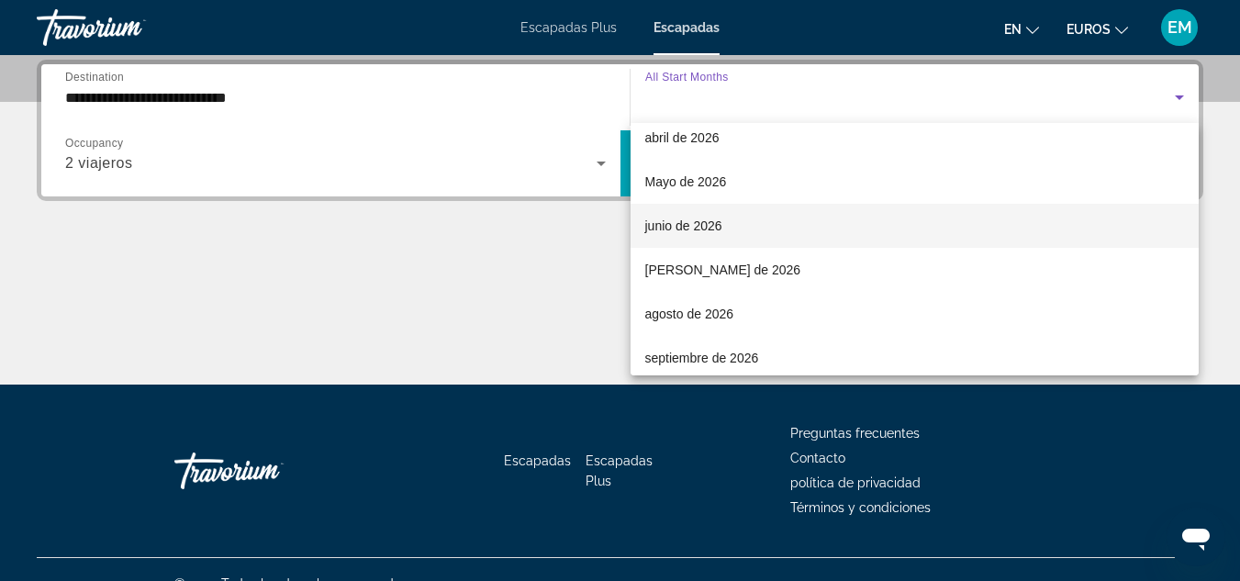
click at [676, 224] on font "junio de 2026" at bounding box center [683, 225] width 77 height 15
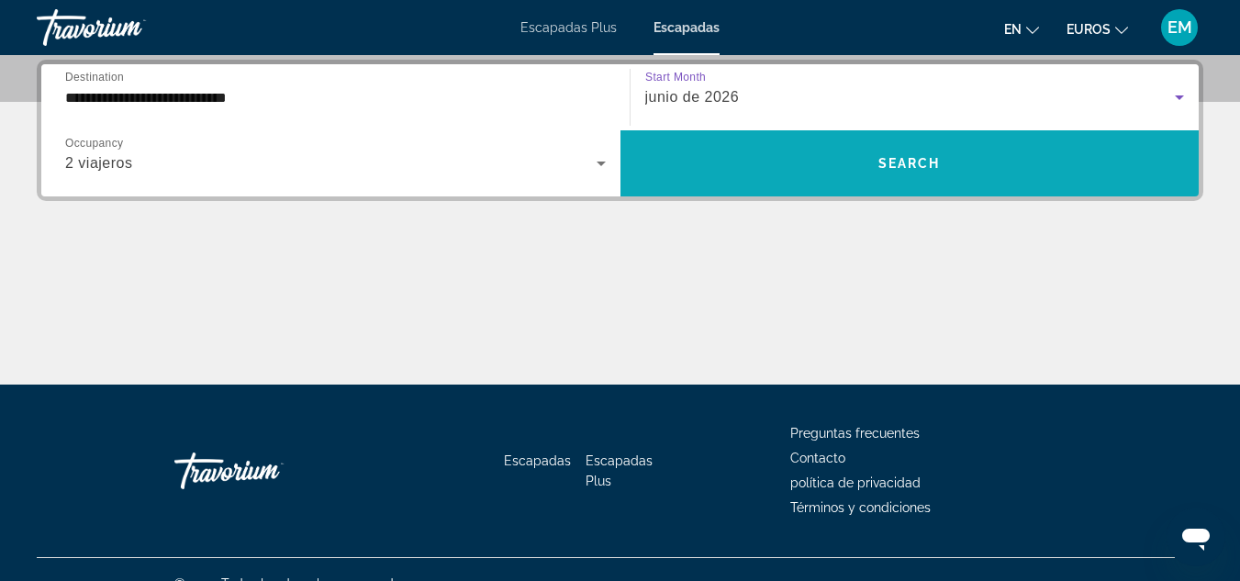
click at [1004, 151] on span "Search widget" at bounding box center [909, 163] width 579 height 44
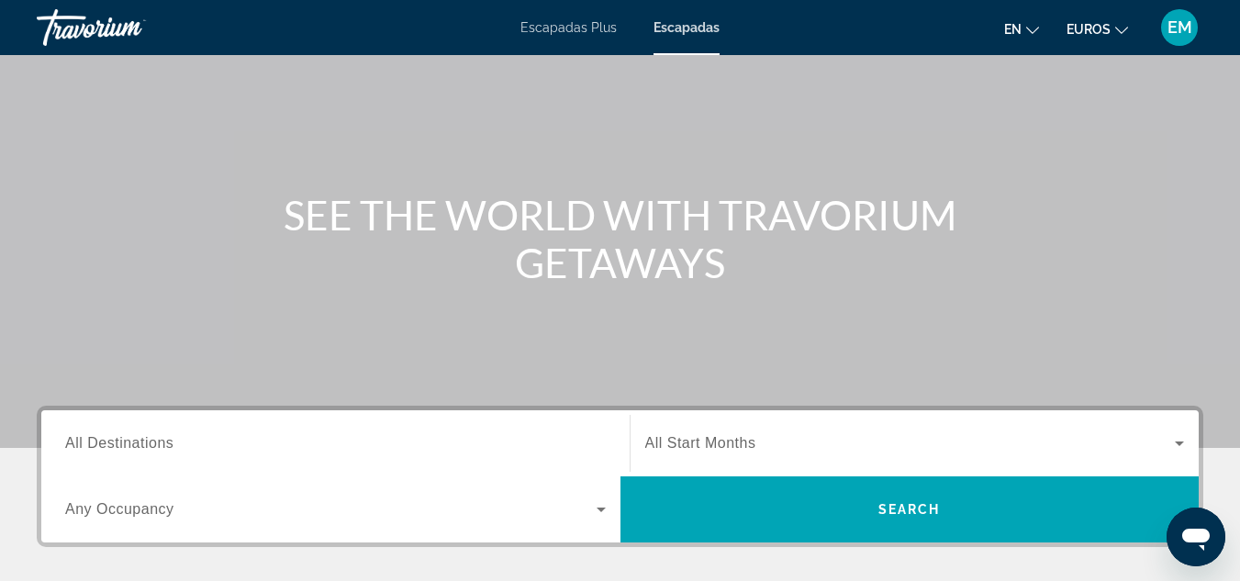
scroll to position [275, 0]
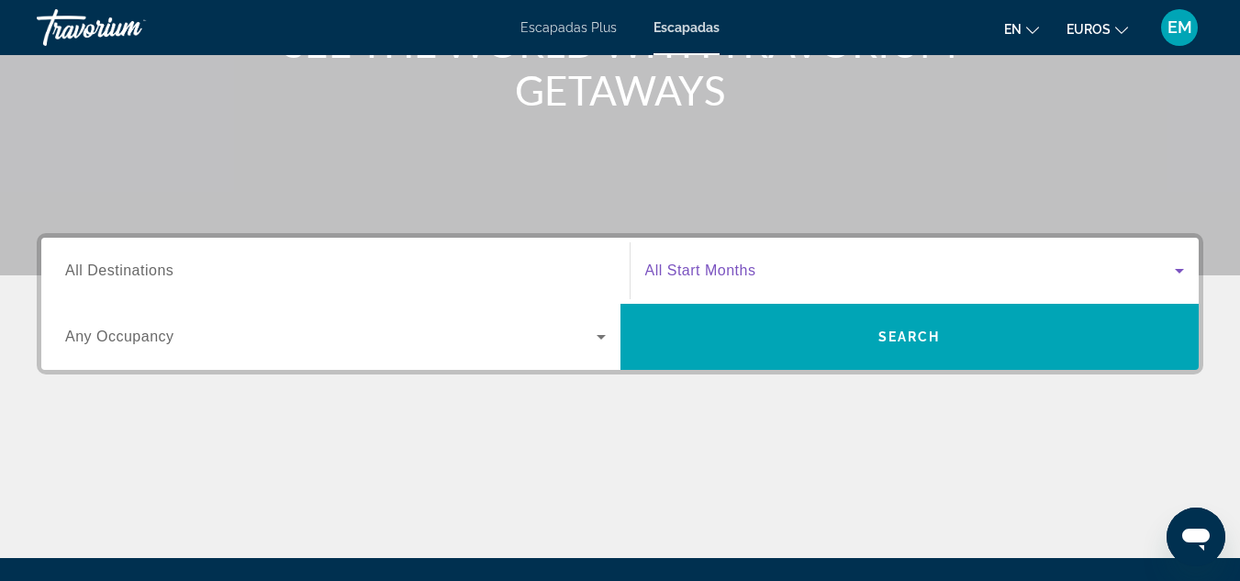
click at [1174, 267] on icon "Search widget" at bounding box center [1179, 271] width 22 height 22
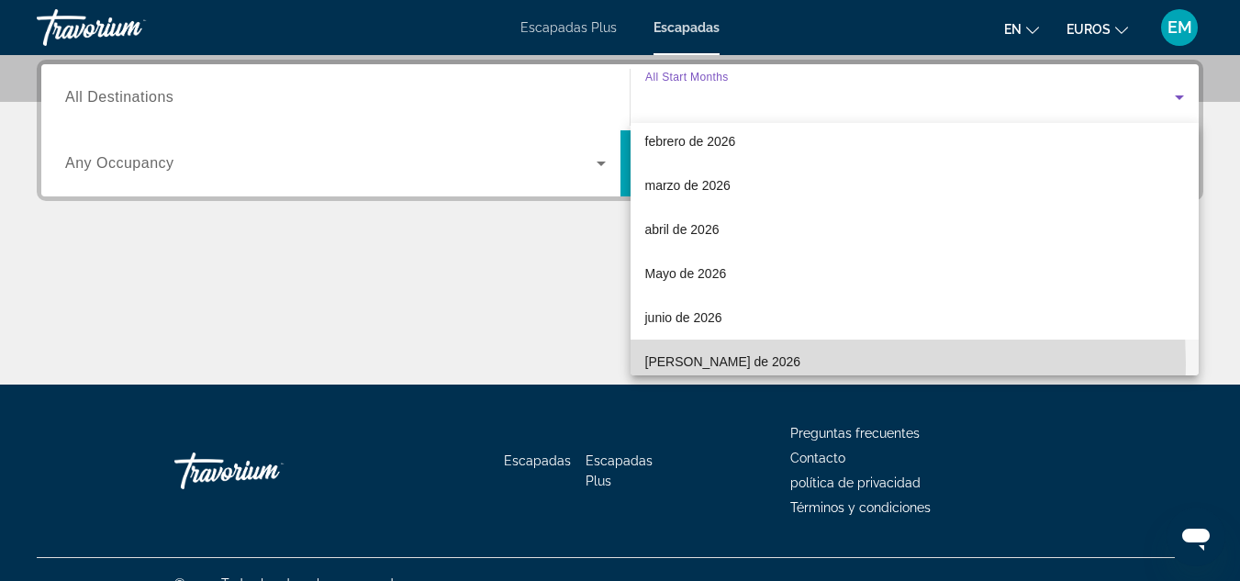
click at [715, 365] on font "[PERSON_NAME] de 2026" at bounding box center [723, 361] width 156 height 15
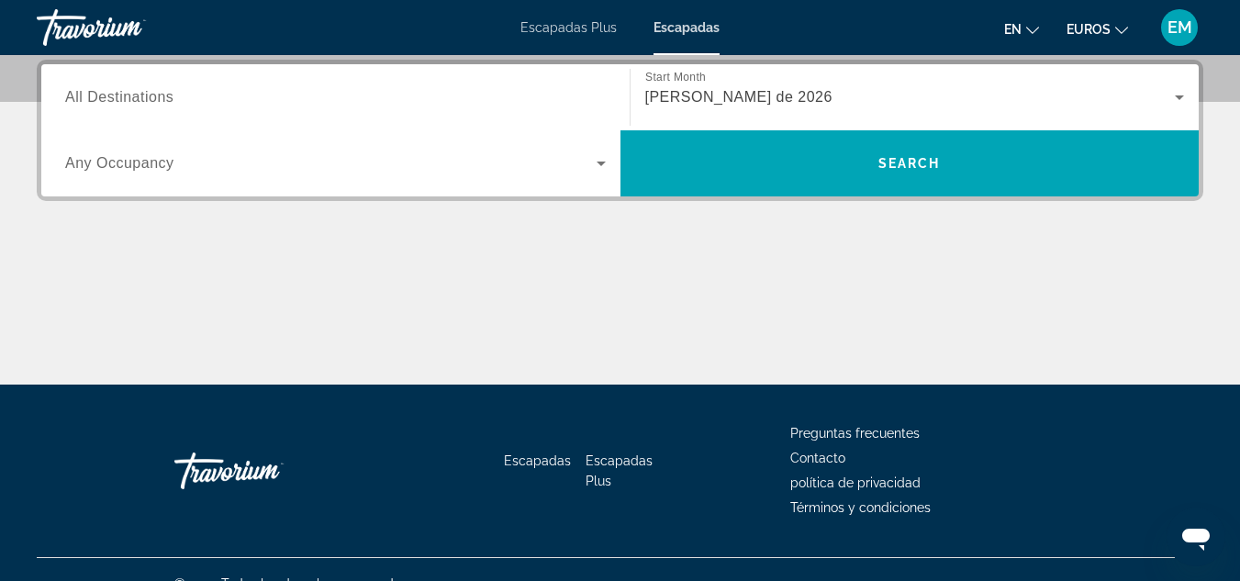
click at [139, 75] on div "Search widget" at bounding box center [335, 98] width 540 height 52
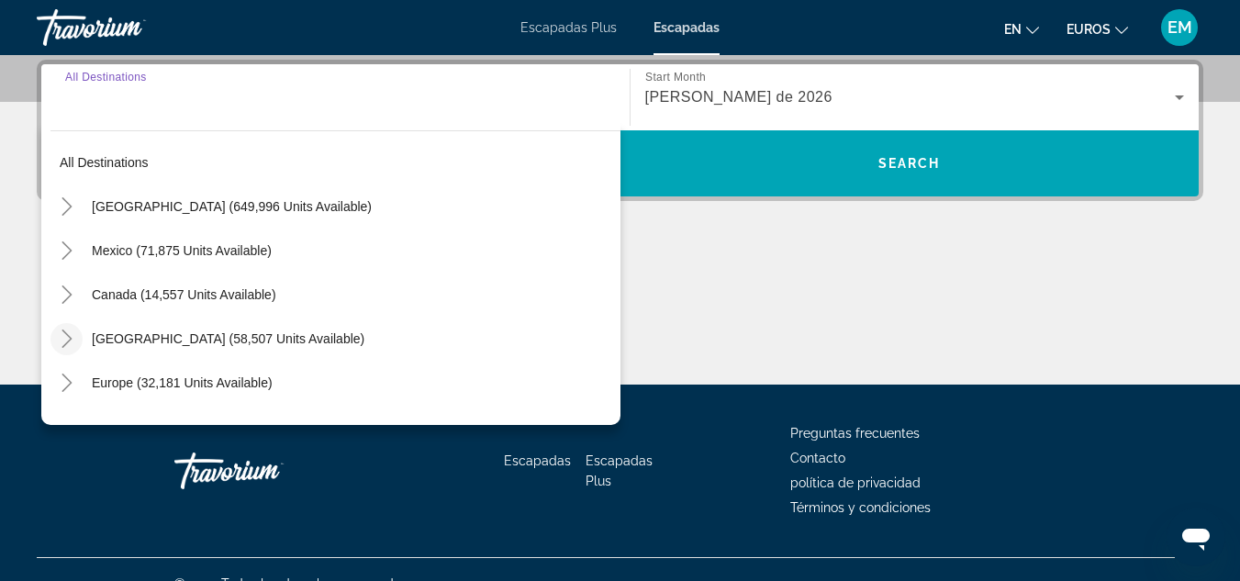
scroll to position [92, 0]
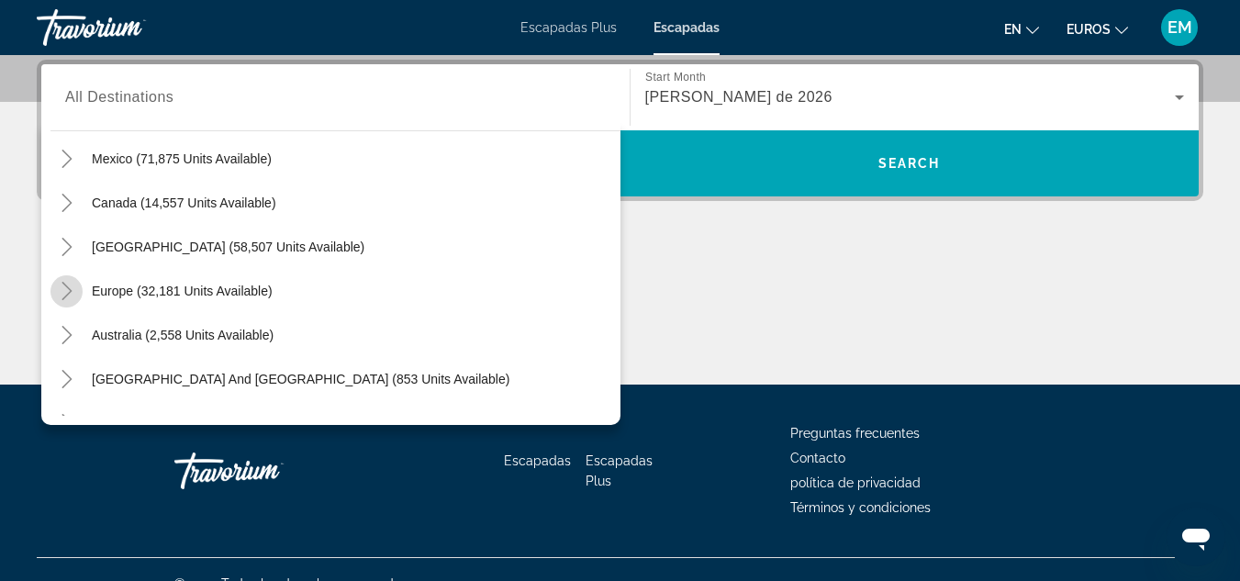
click at [71, 291] on icon "Toggle Europe (32,181 units available)" at bounding box center [66, 291] width 10 height 18
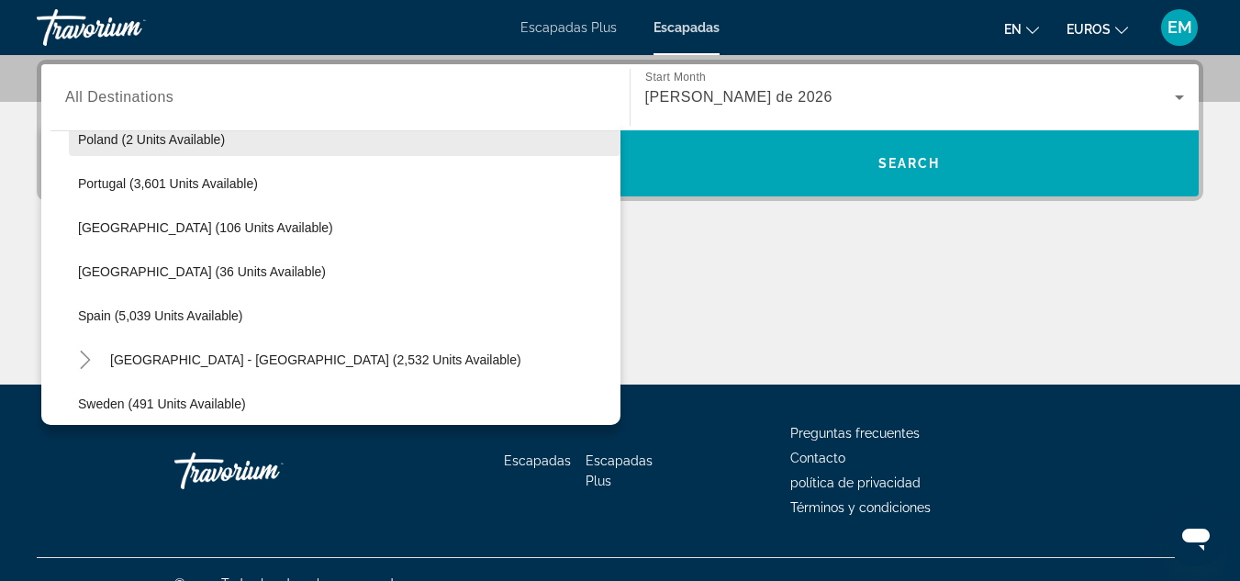
scroll to position [872, 0]
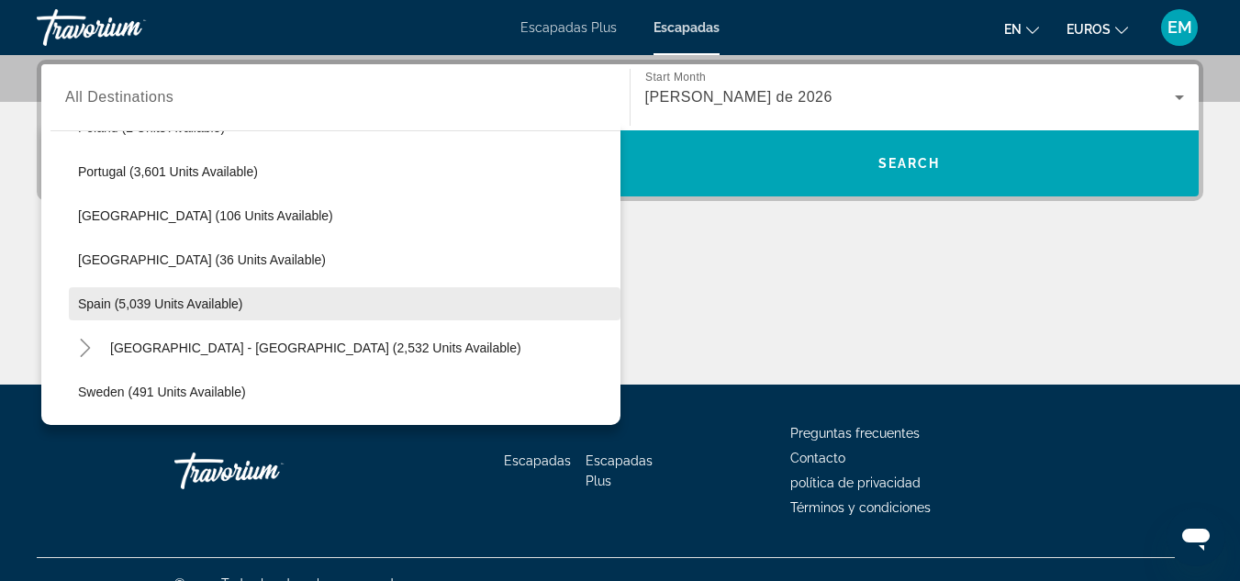
click at [182, 293] on span "Search widget" at bounding box center [344, 304] width 551 height 44
type input "**********"
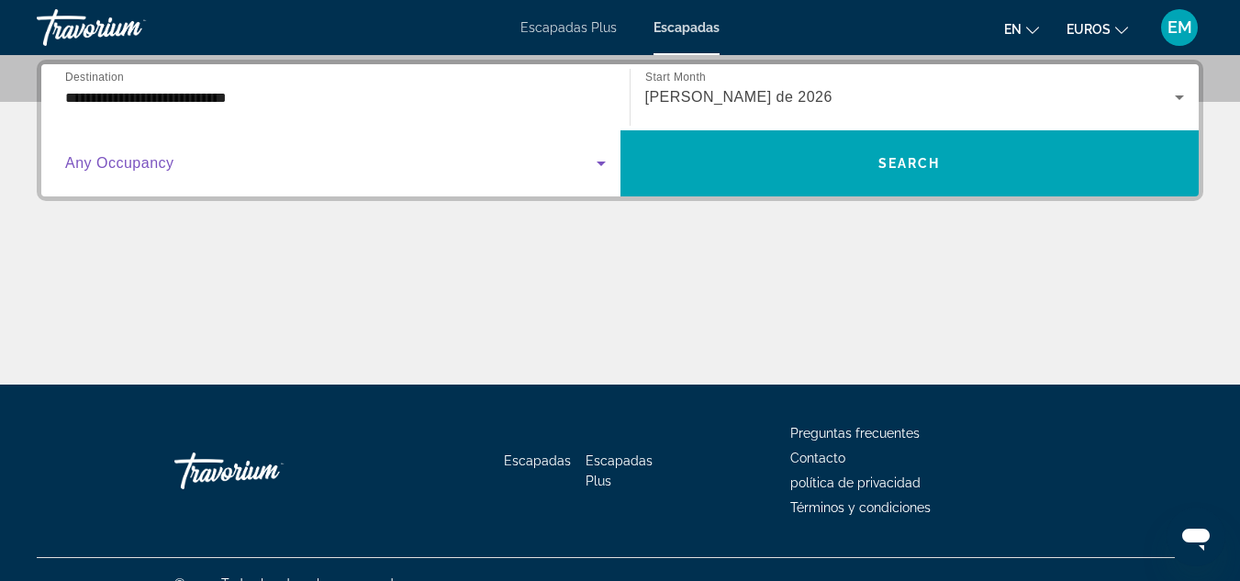
click at [604, 164] on icon "Search widget" at bounding box center [601, 163] width 22 height 22
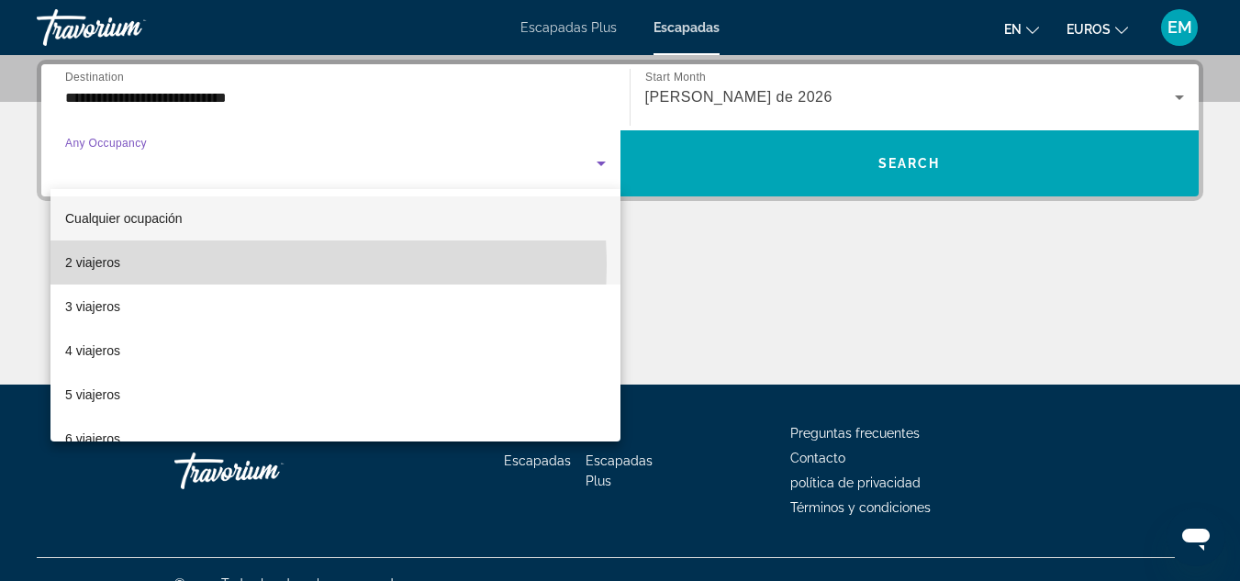
click at [129, 266] on mat-option "2 viajeros" at bounding box center [335, 262] width 570 height 44
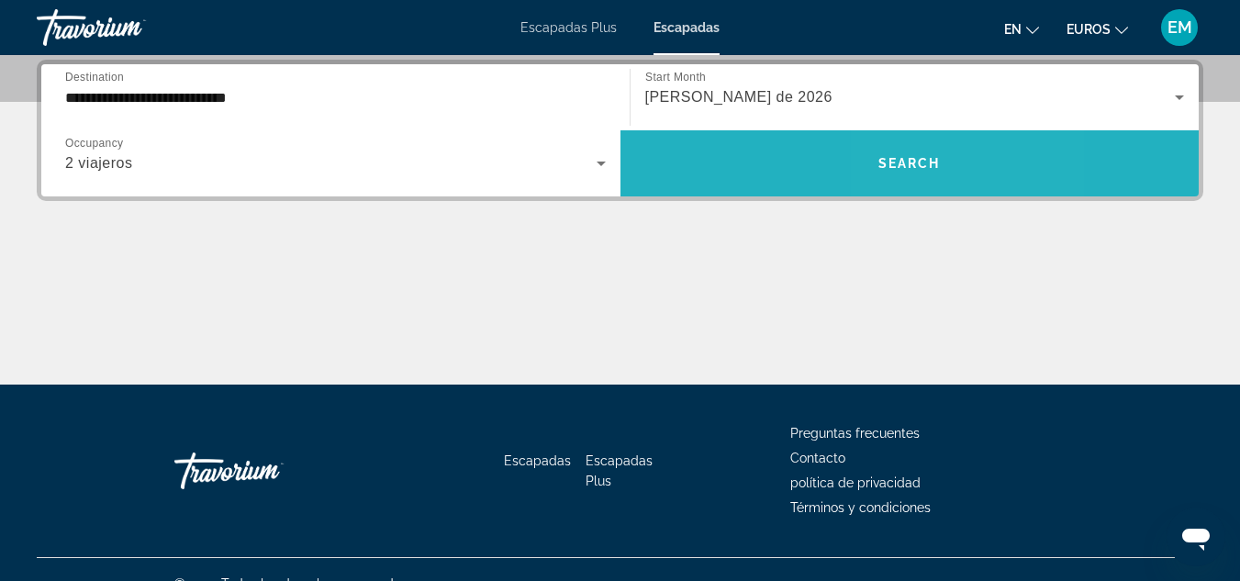
click at [927, 173] on span "Search widget" at bounding box center [909, 163] width 579 height 44
